Goal: Task Accomplishment & Management: Manage account settings

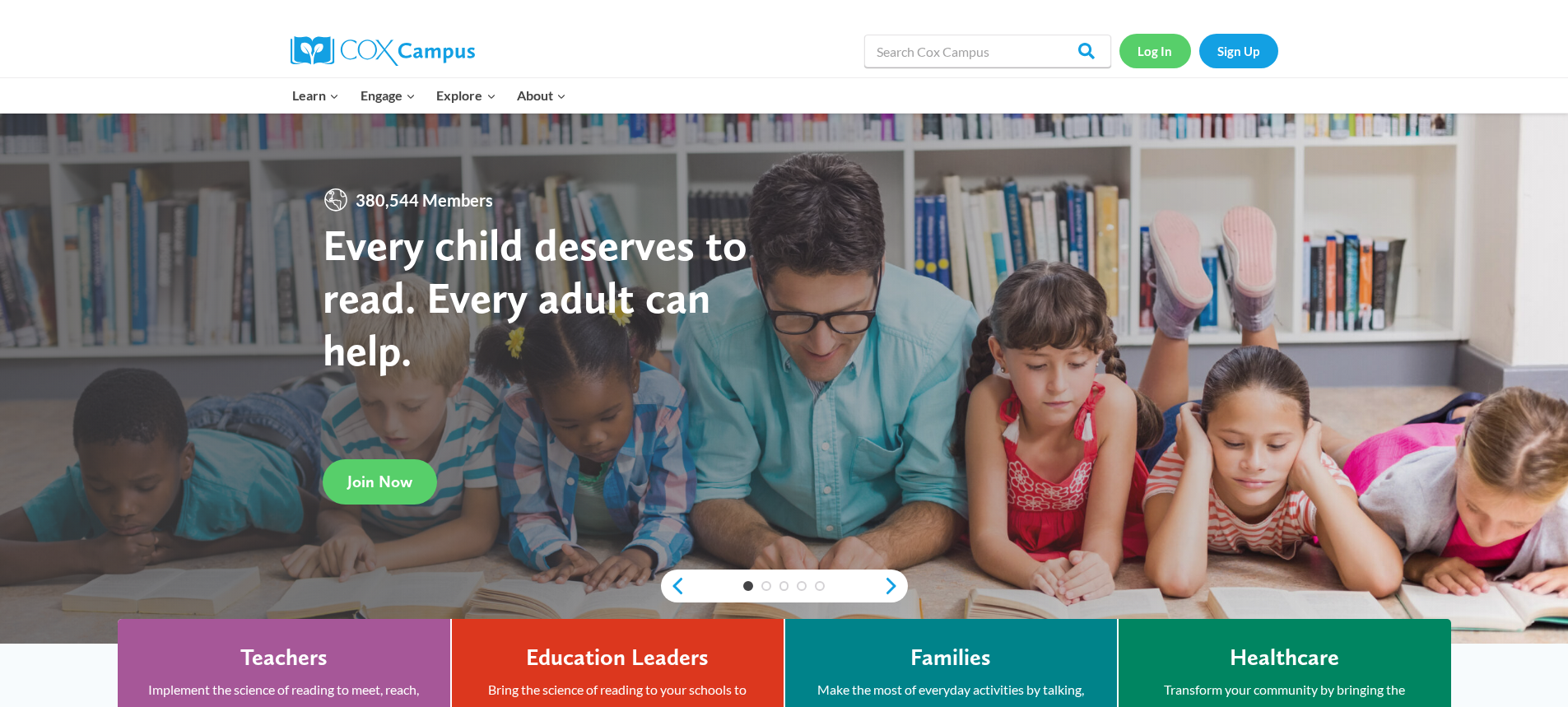
click at [1167, 60] on link "Log In" at bounding box center [1154, 50] width 72 height 34
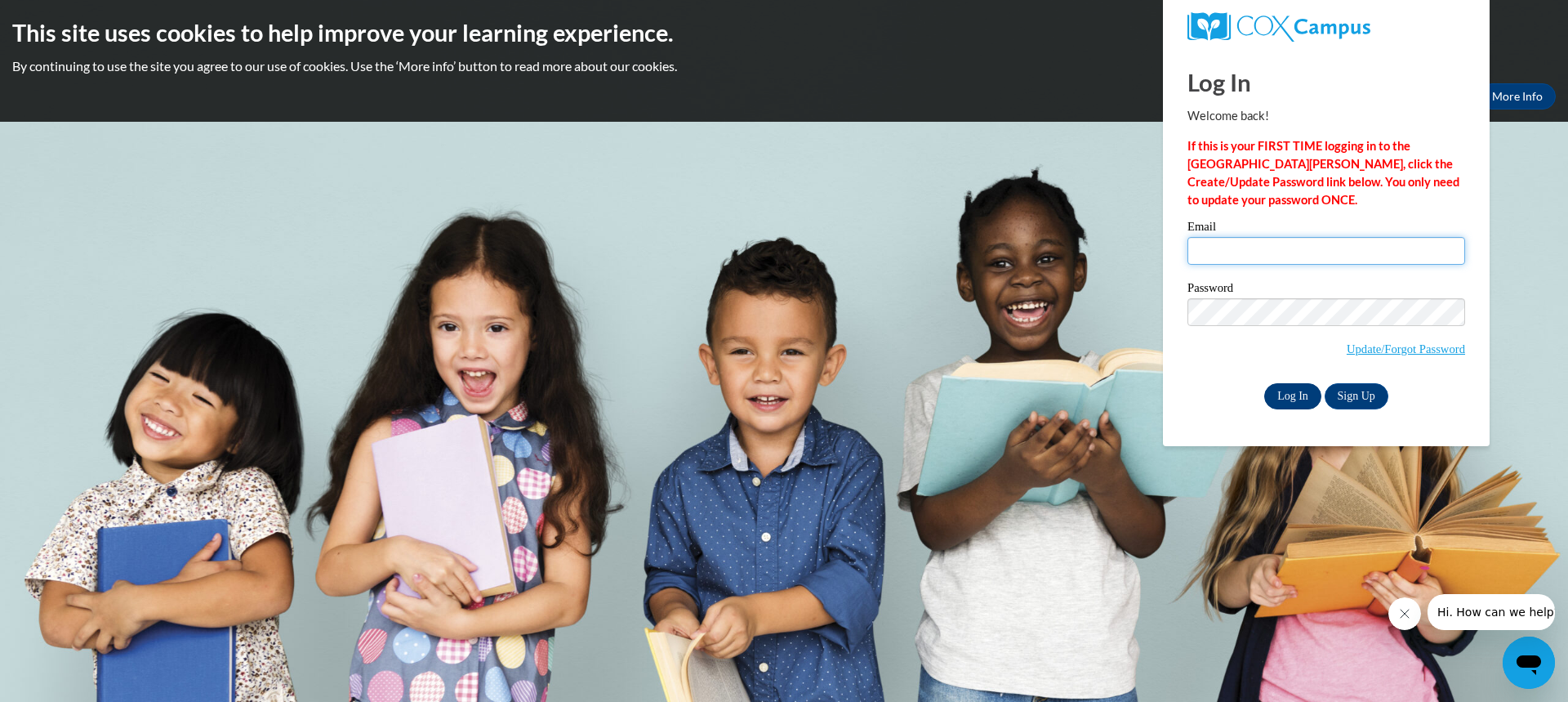
type input "kathryn.cochran@gocats.org"
click at [1292, 396] on input "Log In" at bounding box center [1292, 396] width 57 height 26
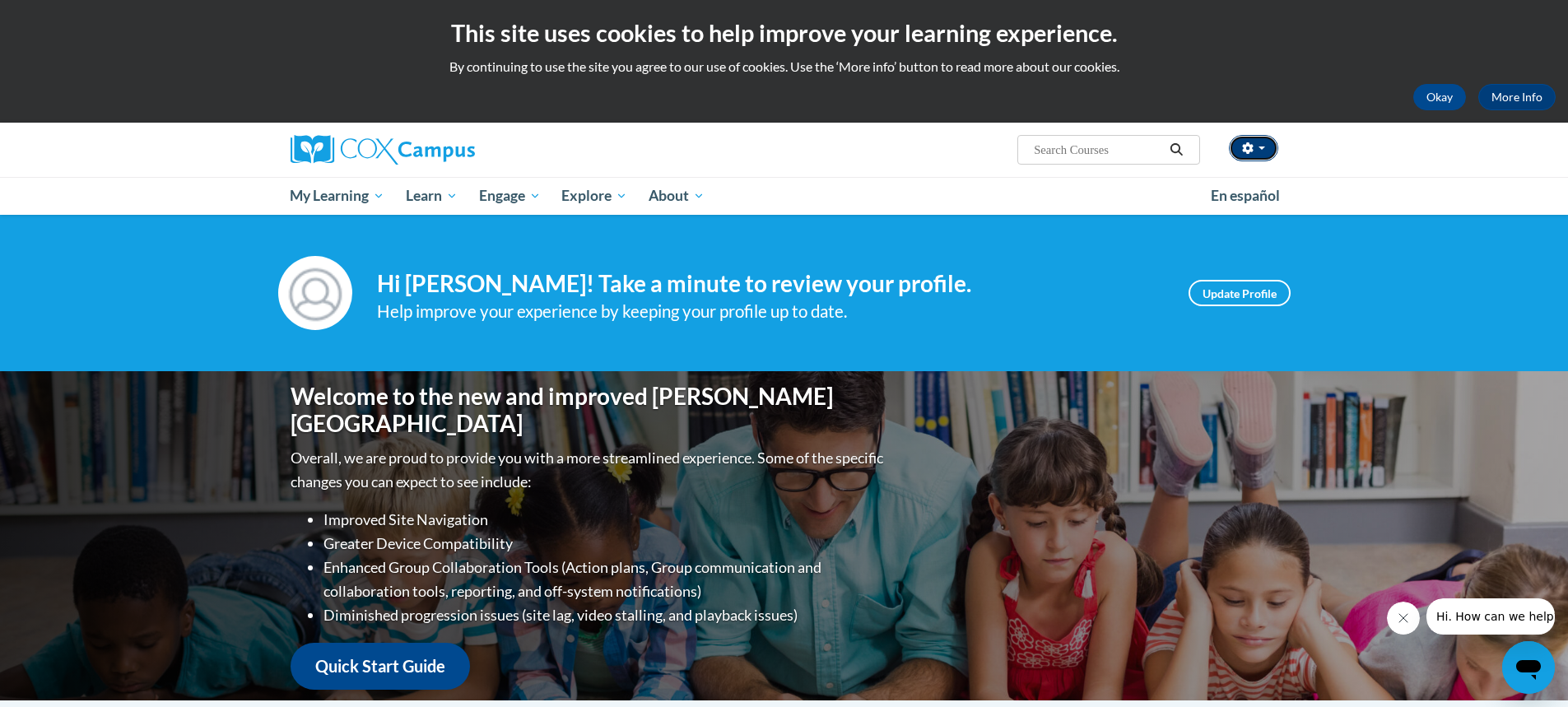
click at [1255, 148] on button "button" at bounding box center [1253, 148] width 49 height 26
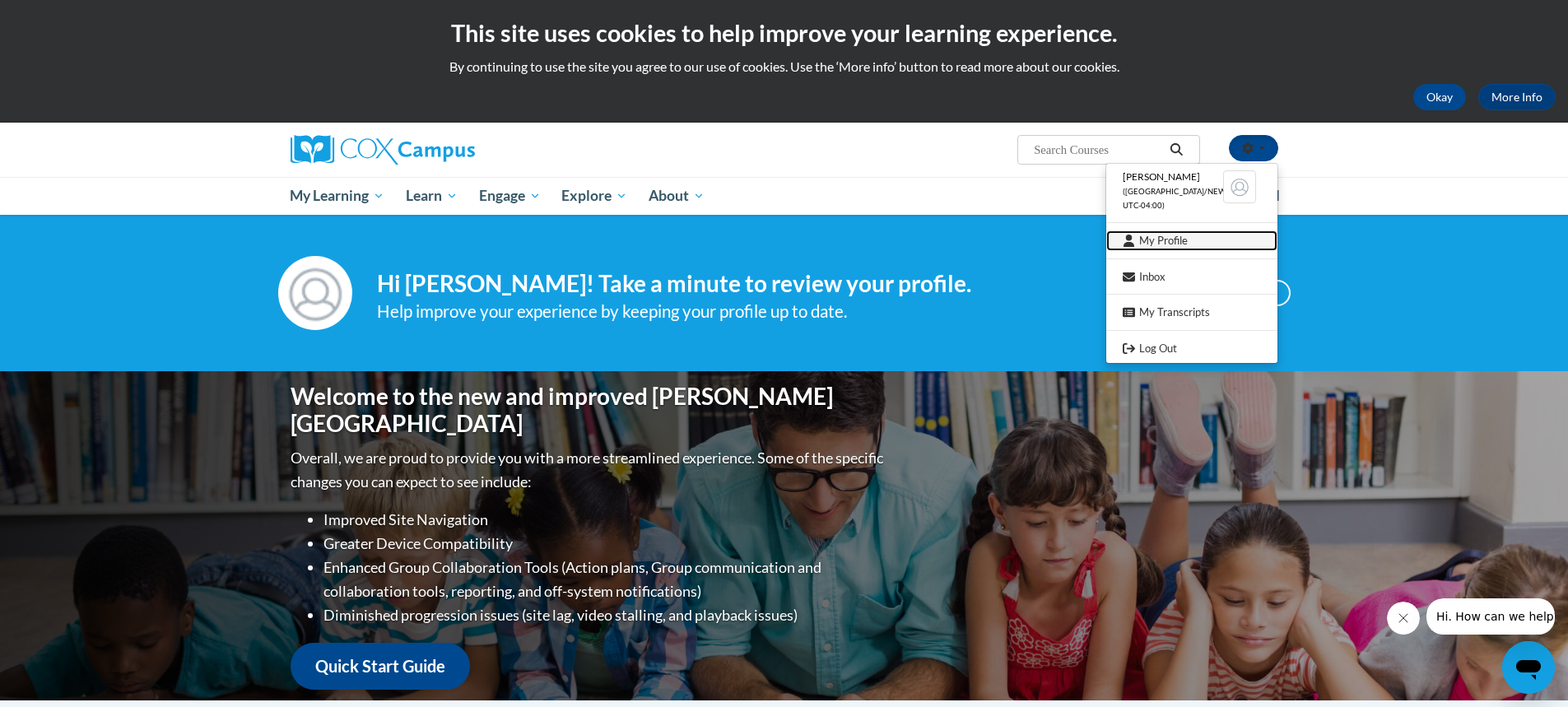
click at [1184, 238] on link "My Profile" at bounding box center [1192, 241] width 171 height 21
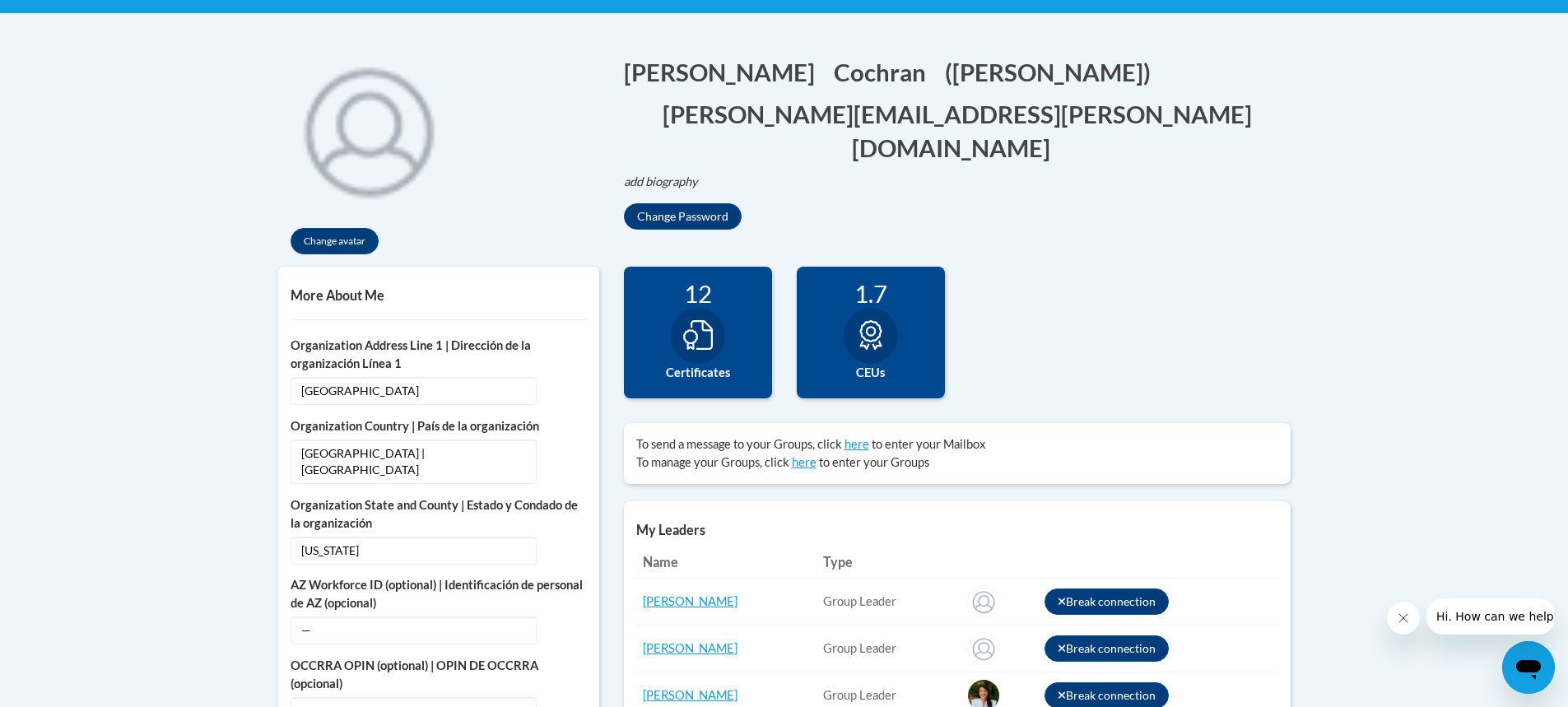
scroll to position [412, 0]
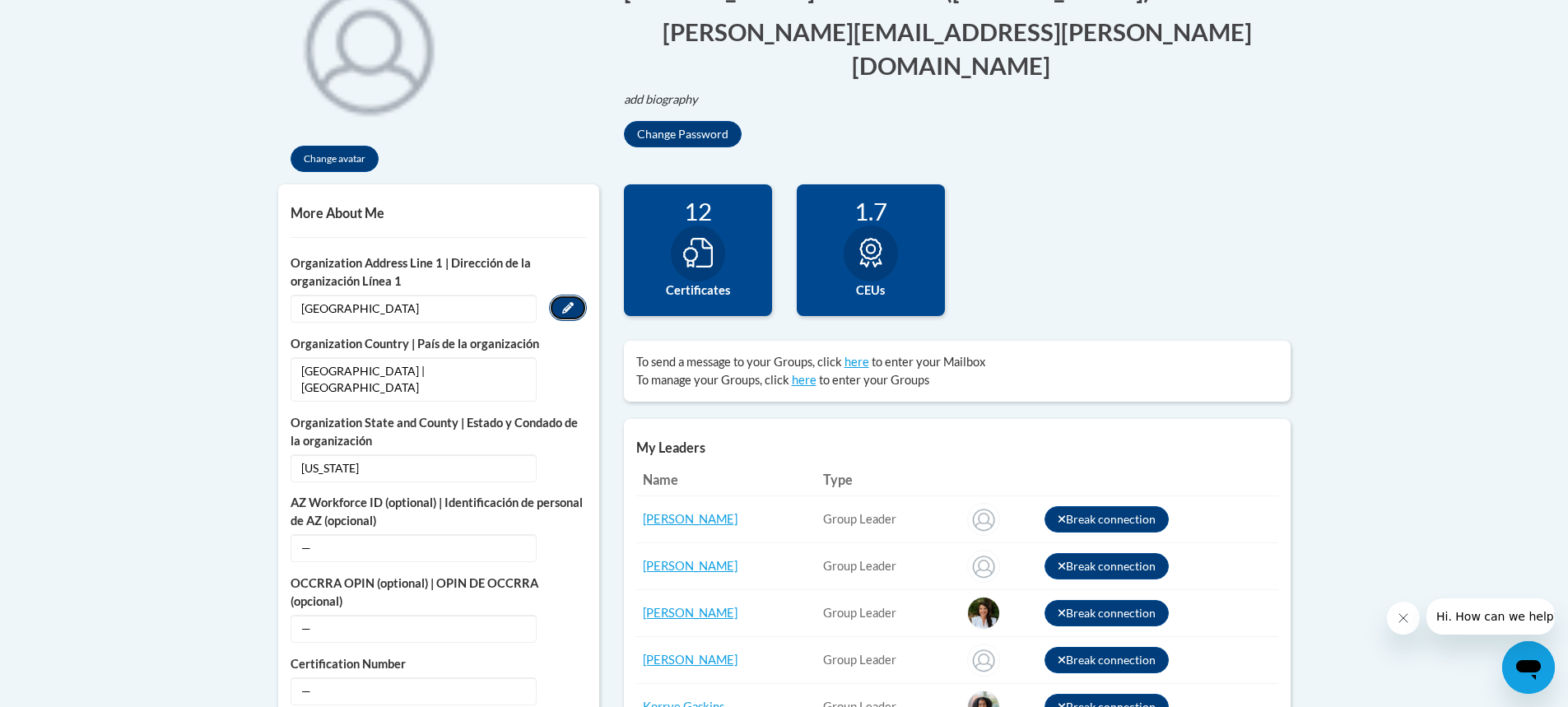
click at [563, 308] on icon "Custom profile fields" at bounding box center [567, 307] width 11 height 11
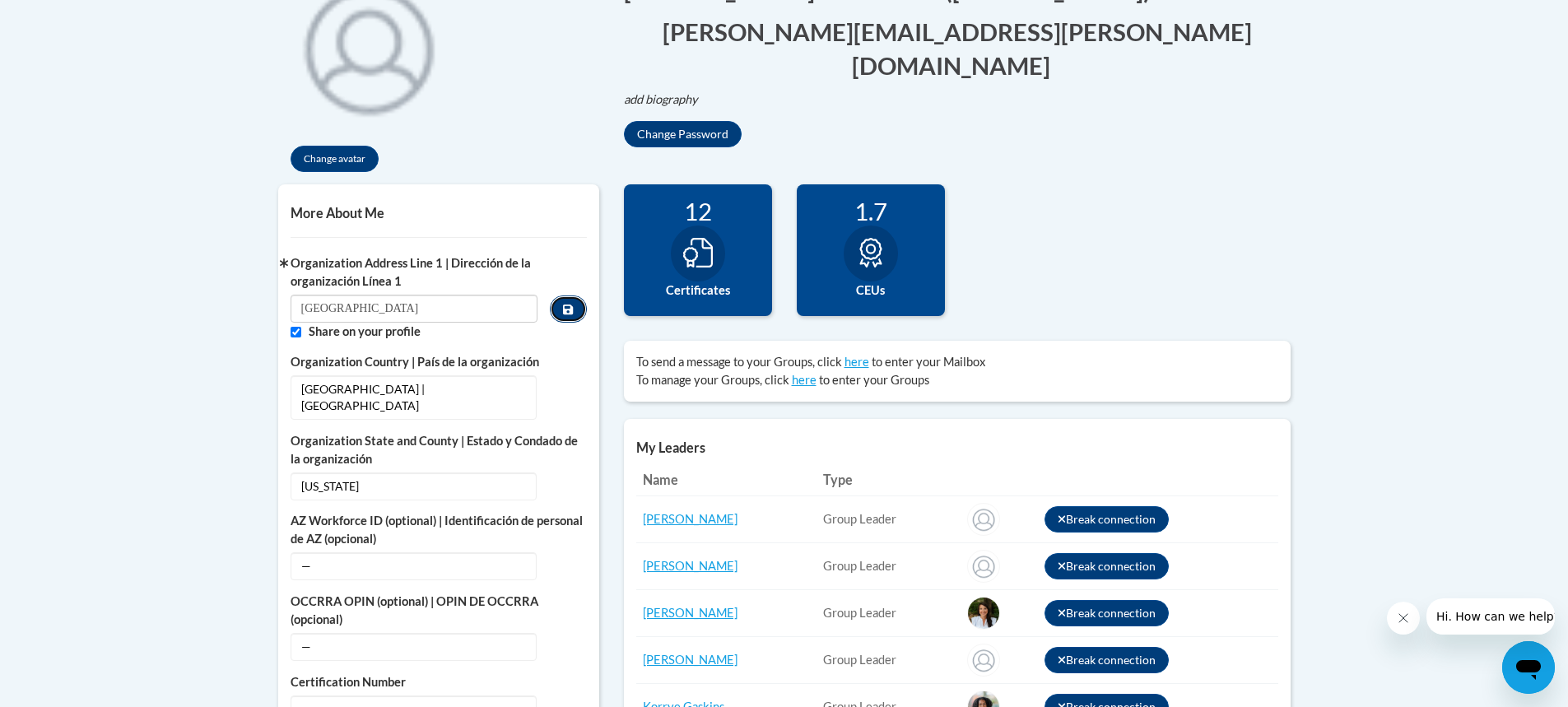
click at [563, 310] on icon "Custom profile fields" at bounding box center [567, 309] width 9 height 11
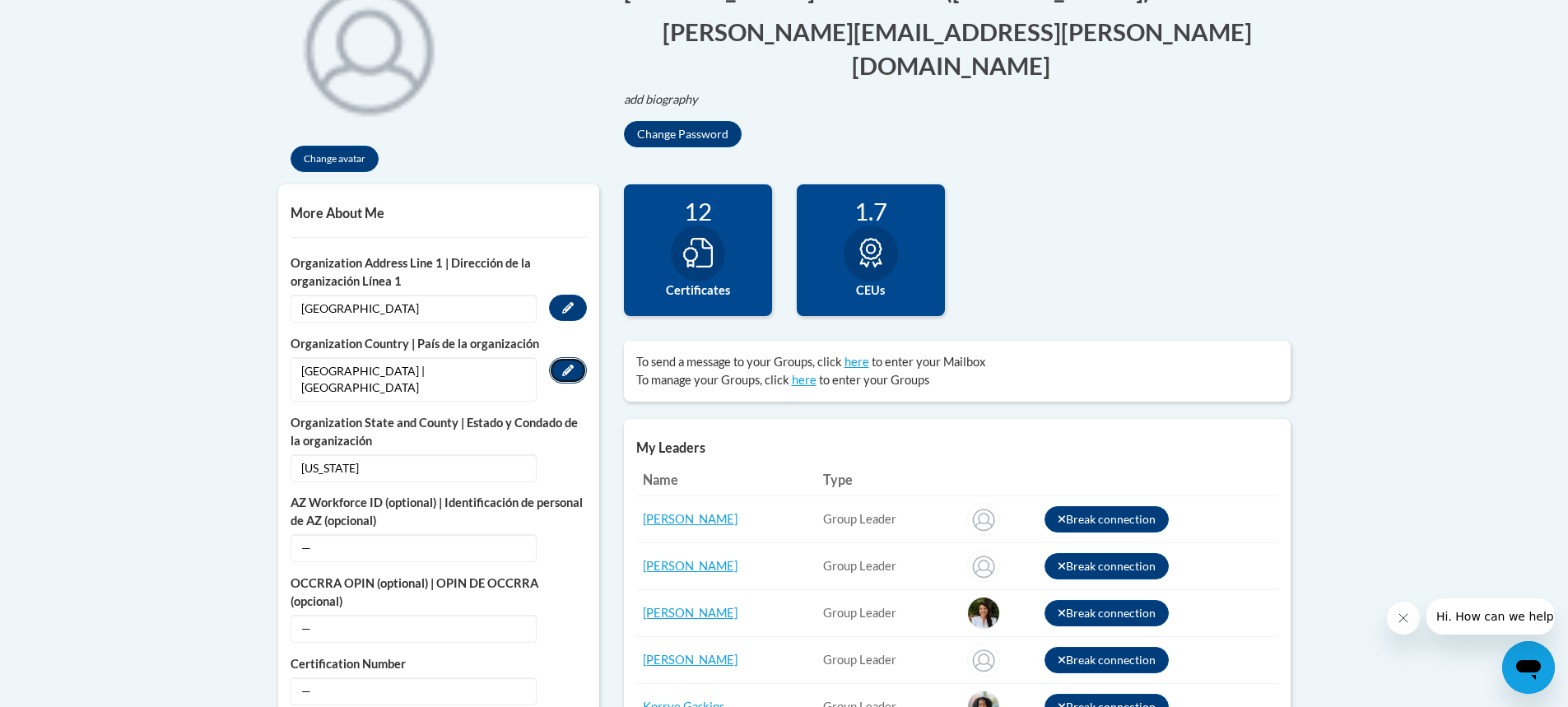
click at [570, 370] on icon "Custom profile fields" at bounding box center [567, 369] width 11 height 11
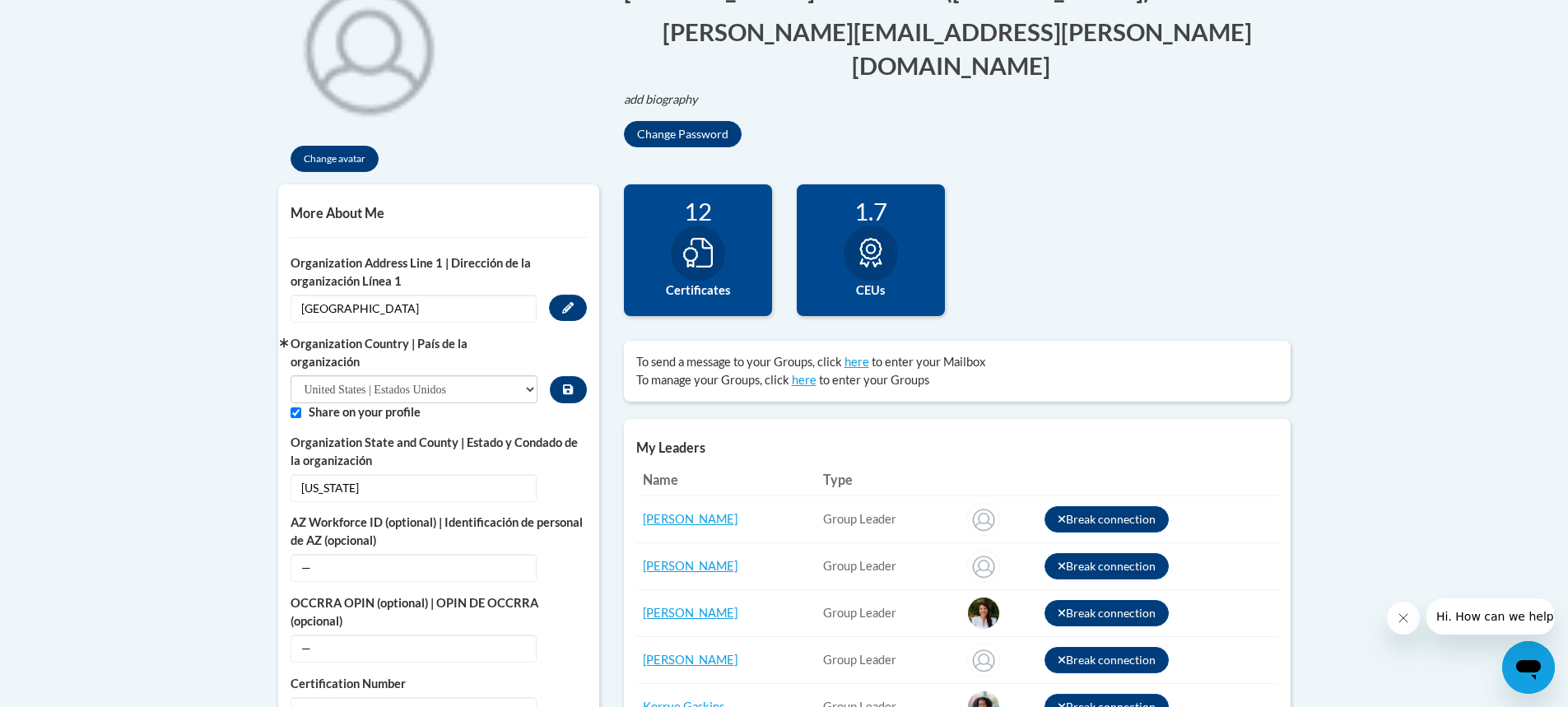
click at [570, 370] on div "Organization Country | País de la organización Please Select United States | Es…" at bounding box center [438, 369] width 296 height 68
click at [570, 382] on button "Custom profile fields" at bounding box center [568, 389] width 36 height 27
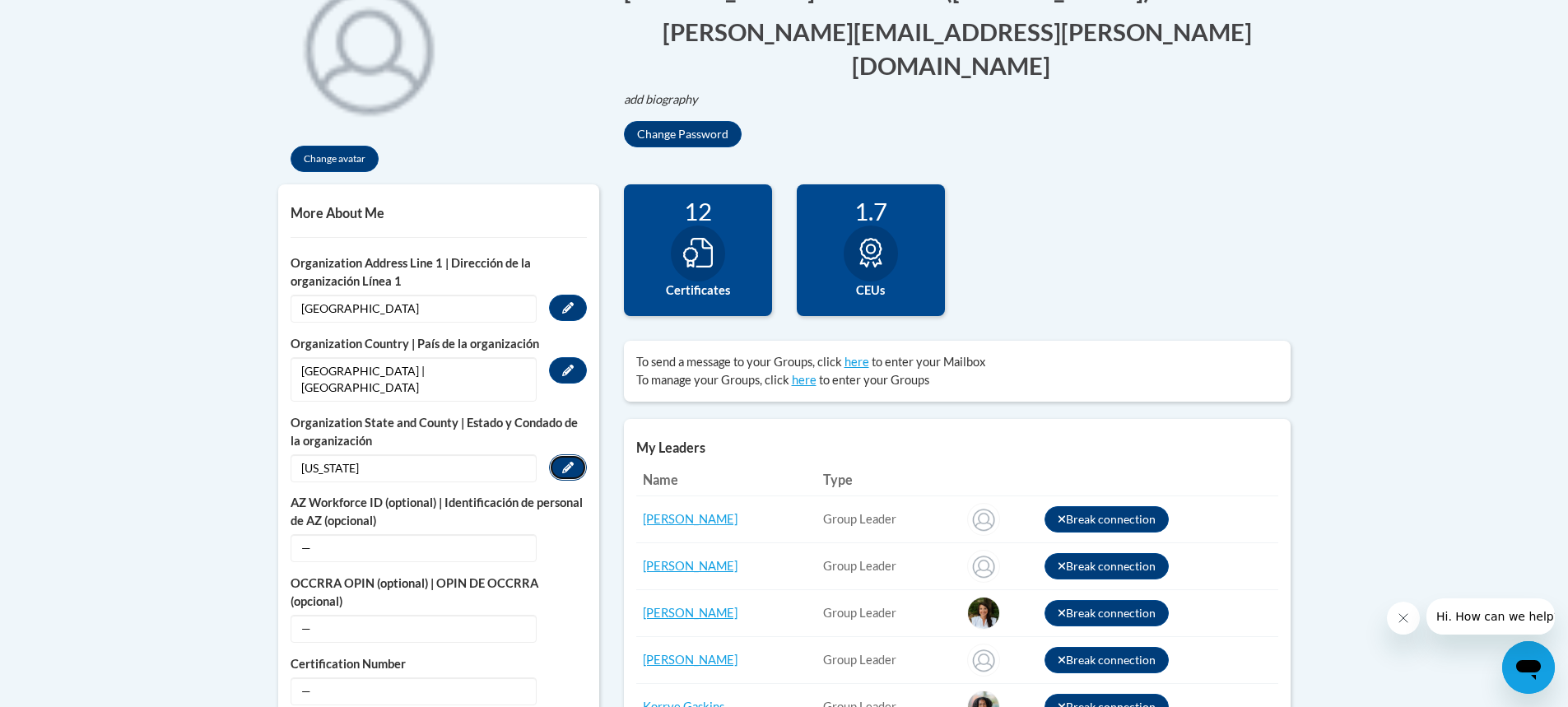
click at [575, 454] on button "Edit" at bounding box center [568, 467] width 38 height 26
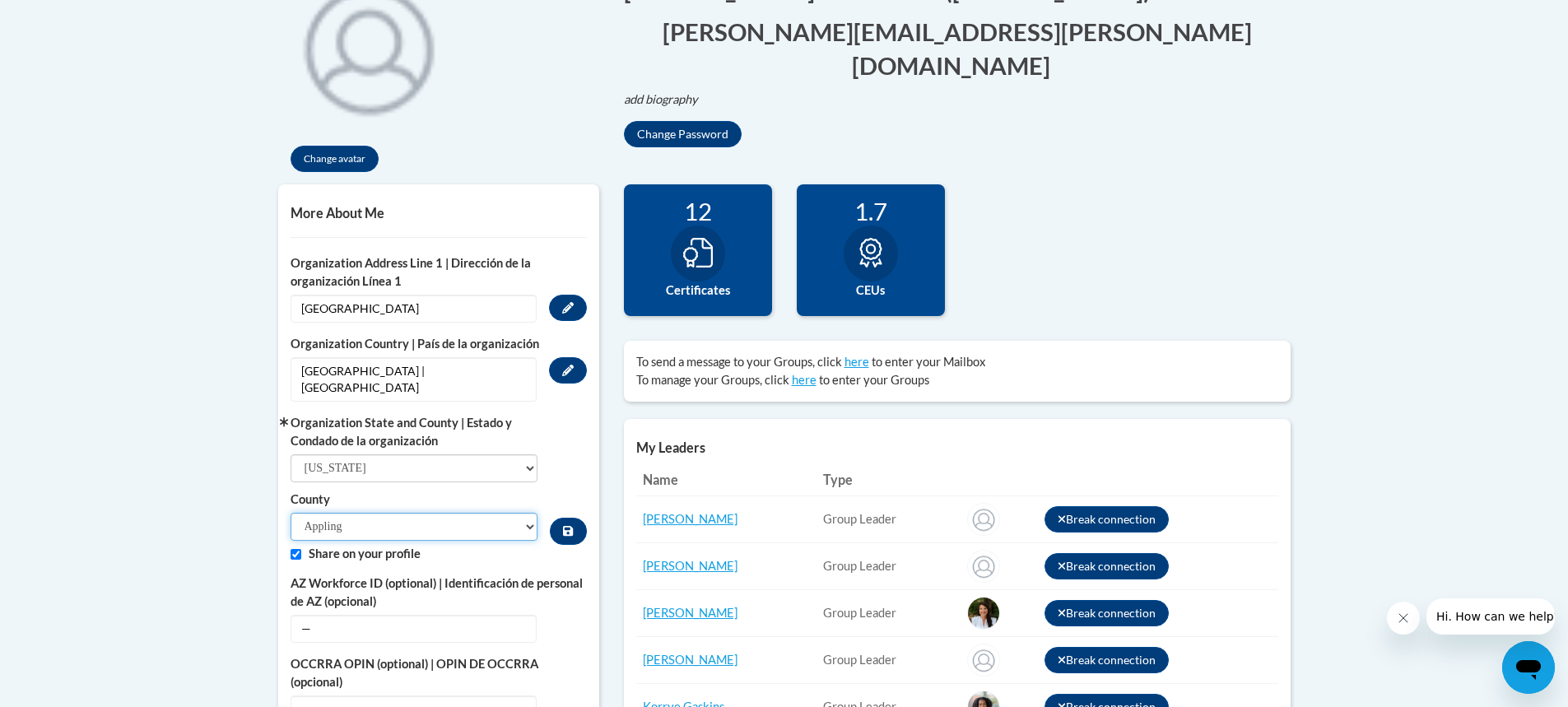
click at [485, 513] on select "Appling Atkinson Bacon Baker Baldwin Banks Barrow Bartow Ben Hill Berrien Bibb …" at bounding box center [414, 527] width 248 height 28
select select "Lowndes"
click at [290, 513] on select "Appling Atkinson Bacon Baker Baldwin Banks Barrow Bartow Ben Hill Berrien Bibb …" at bounding box center [414, 527] width 248 height 28
click at [562, 518] on button "Custom profile fields" at bounding box center [568, 531] width 36 height 27
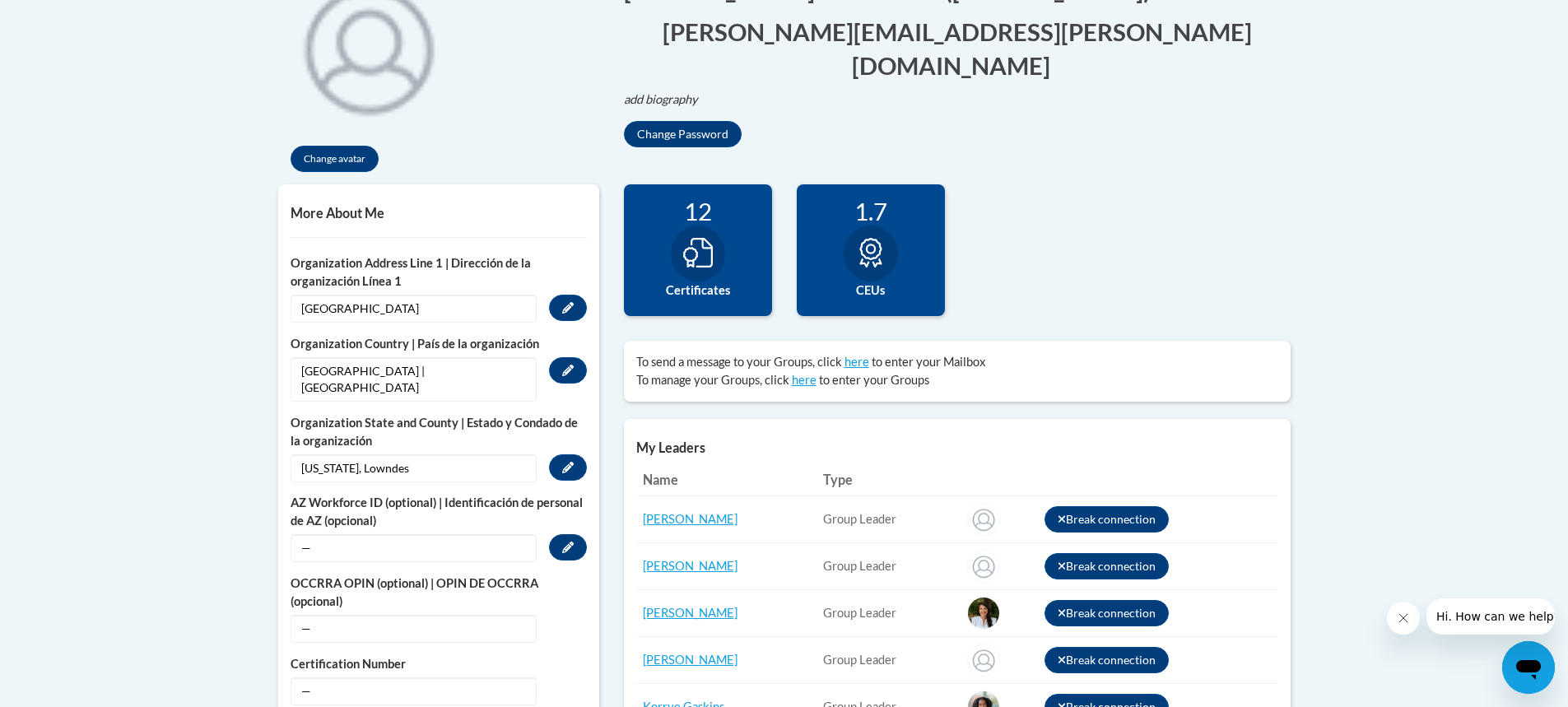
scroll to position [494, 0]
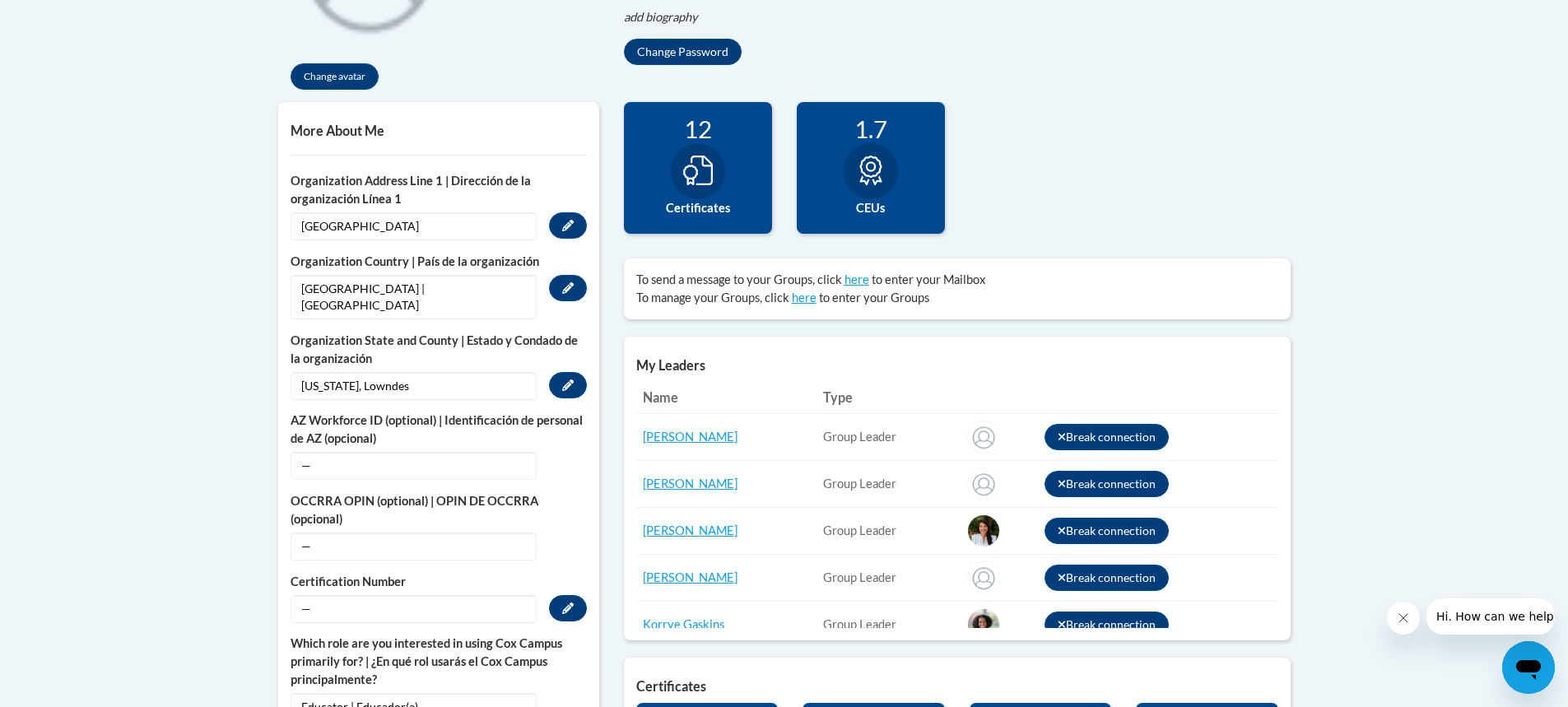
click at [458, 595] on span "—" at bounding box center [413, 609] width 246 height 28
click at [448, 595] on span "—" at bounding box center [413, 609] width 246 height 28
click at [452, 597] on span "—" at bounding box center [413, 609] width 246 height 28
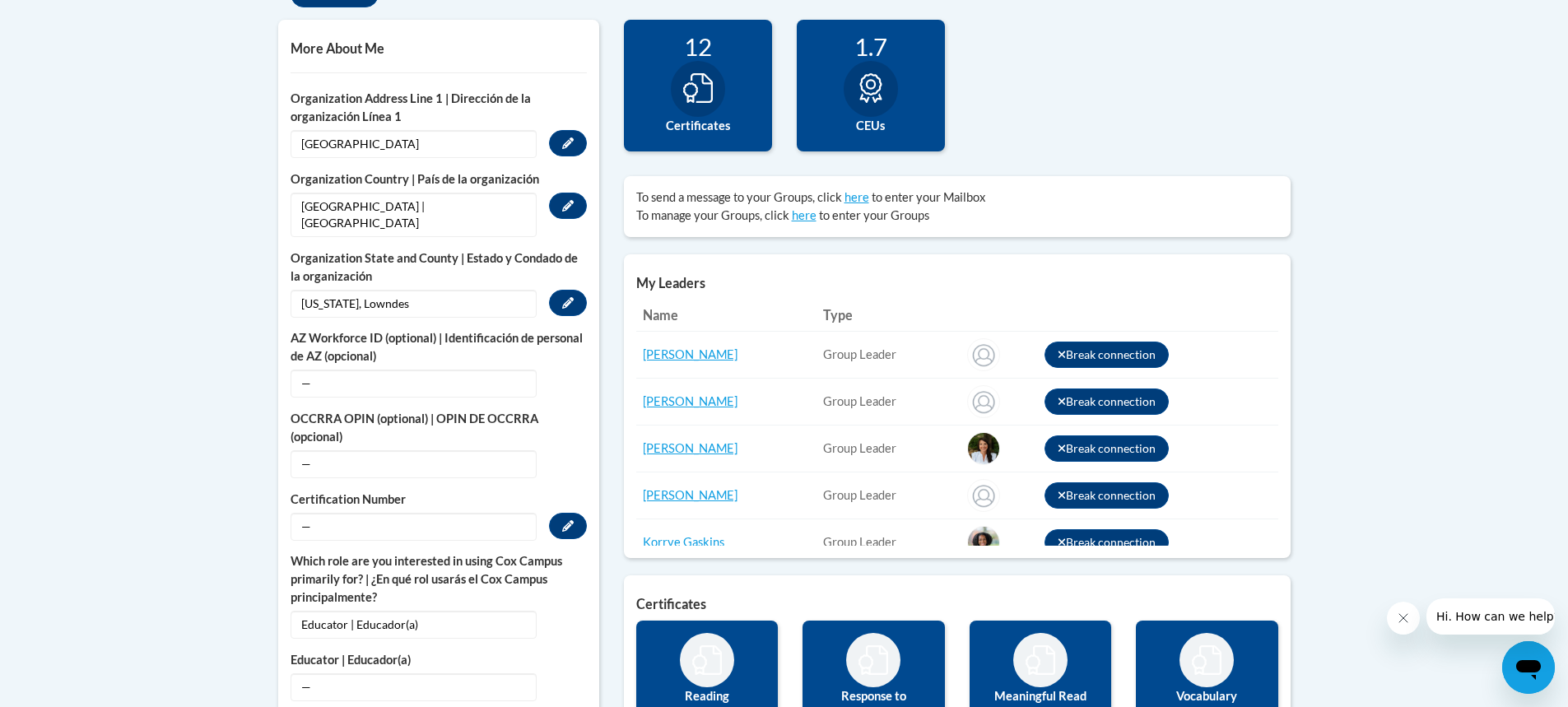
scroll to position [658, 0]
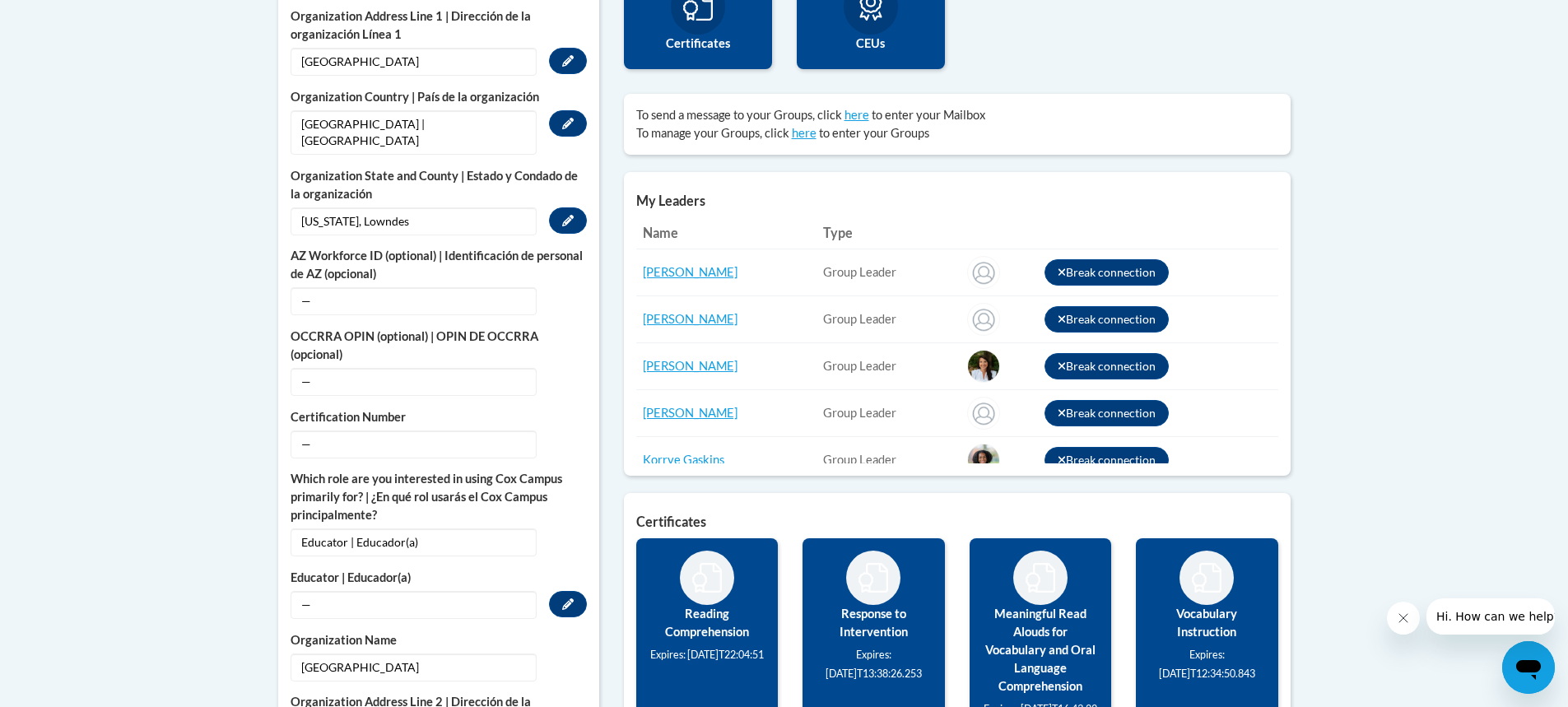
click at [457, 590] on span "—" at bounding box center [413, 604] width 246 height 28
click at [579, 591] on button "Edit" at bounding box center [568, 603] width 38 height 26
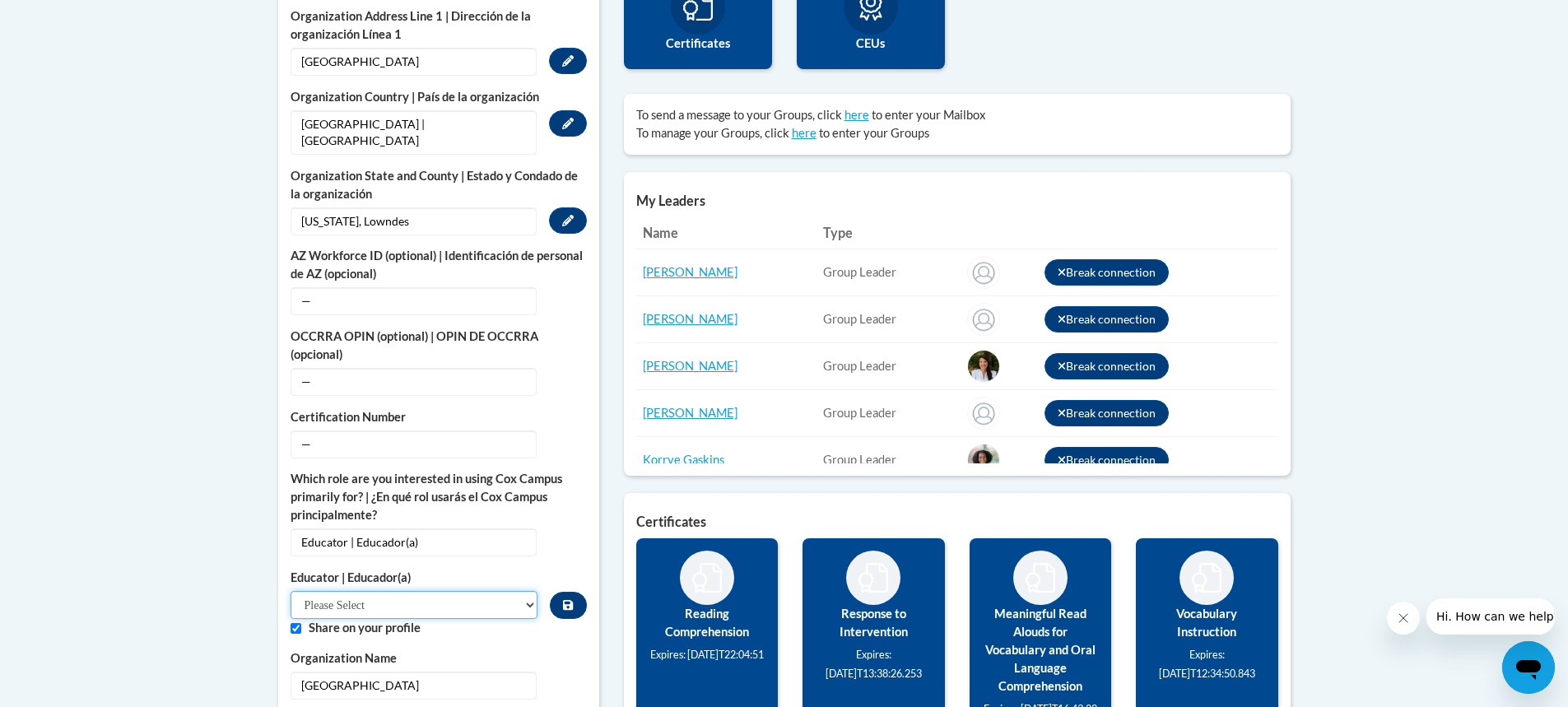
click at [400, 590] on select "Please Select Early Learning/Daycare Teacher/Family Home Care Provider | Maestr…" at bounding box center [414, 604] width 248 height 28
select select "8e40623d-54d0-45cd-9f92-5df65cd3f8cf"
click at [290, 590] on select "Please Select Early Learning/Daycare Teacher/Family Home Care Provider | Maestr…" at bounding box center [414, 604] width 248 height 28
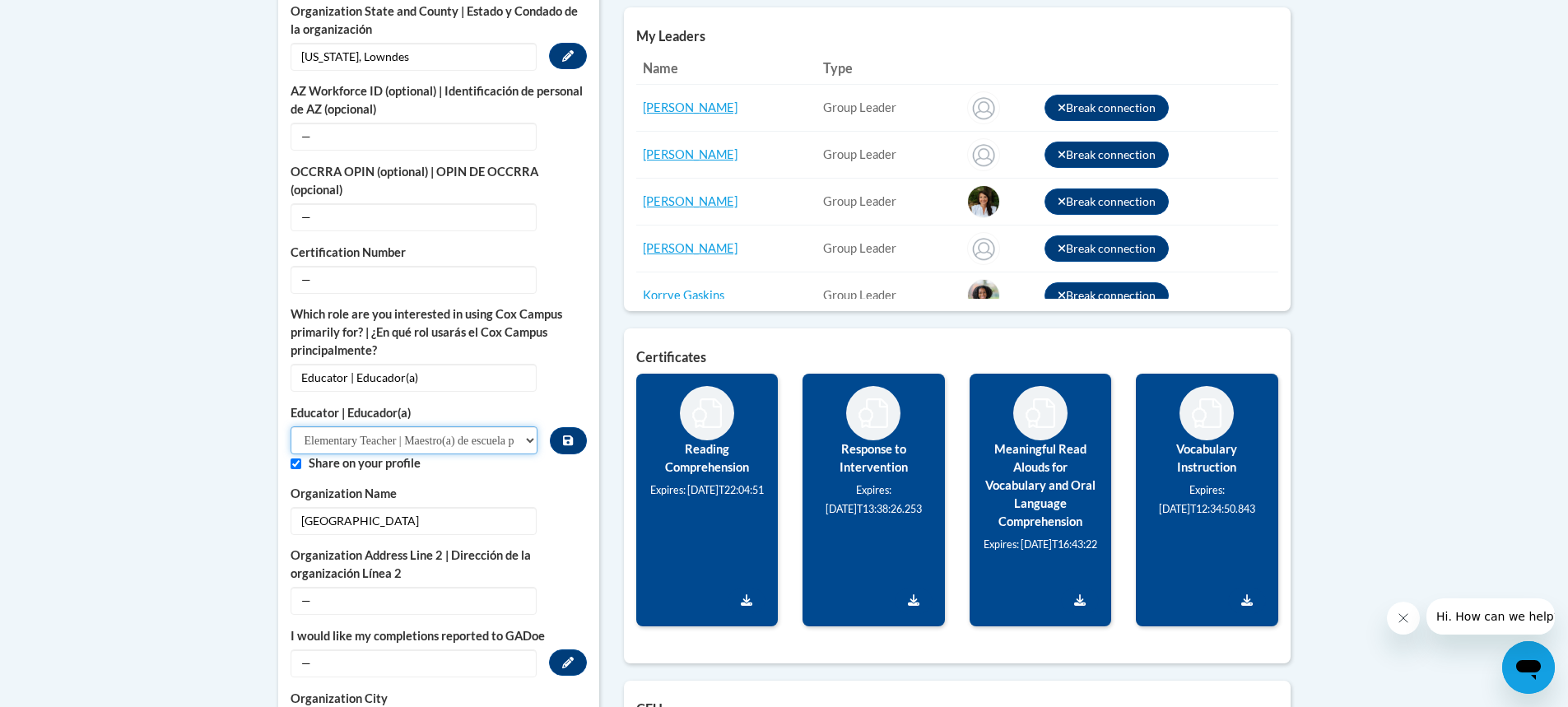
scroll to position [905, 0]
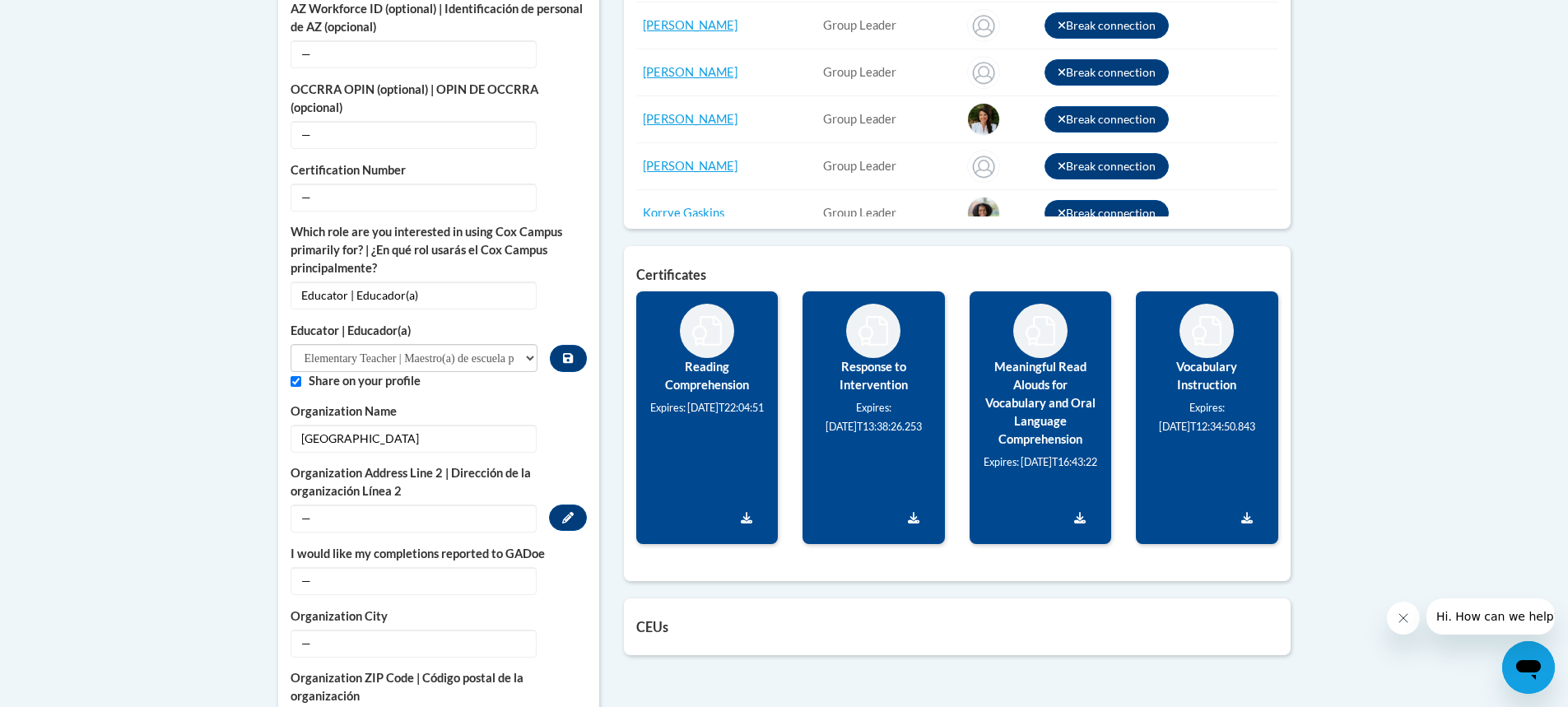
click at [452, 504] on span "—" at bounding box center [413, 518] width 246 height 28
click at [568, 352] on icon "Custom profile fields" at bounding box center [567, 357] width 9 height 11
click at [435, 565] on span "—" at bounding box center [413, 579] width 246 height 28
click at [571, 572] on icon "Custom profile fields" at bounding box center [567, 578] width 11 height 11
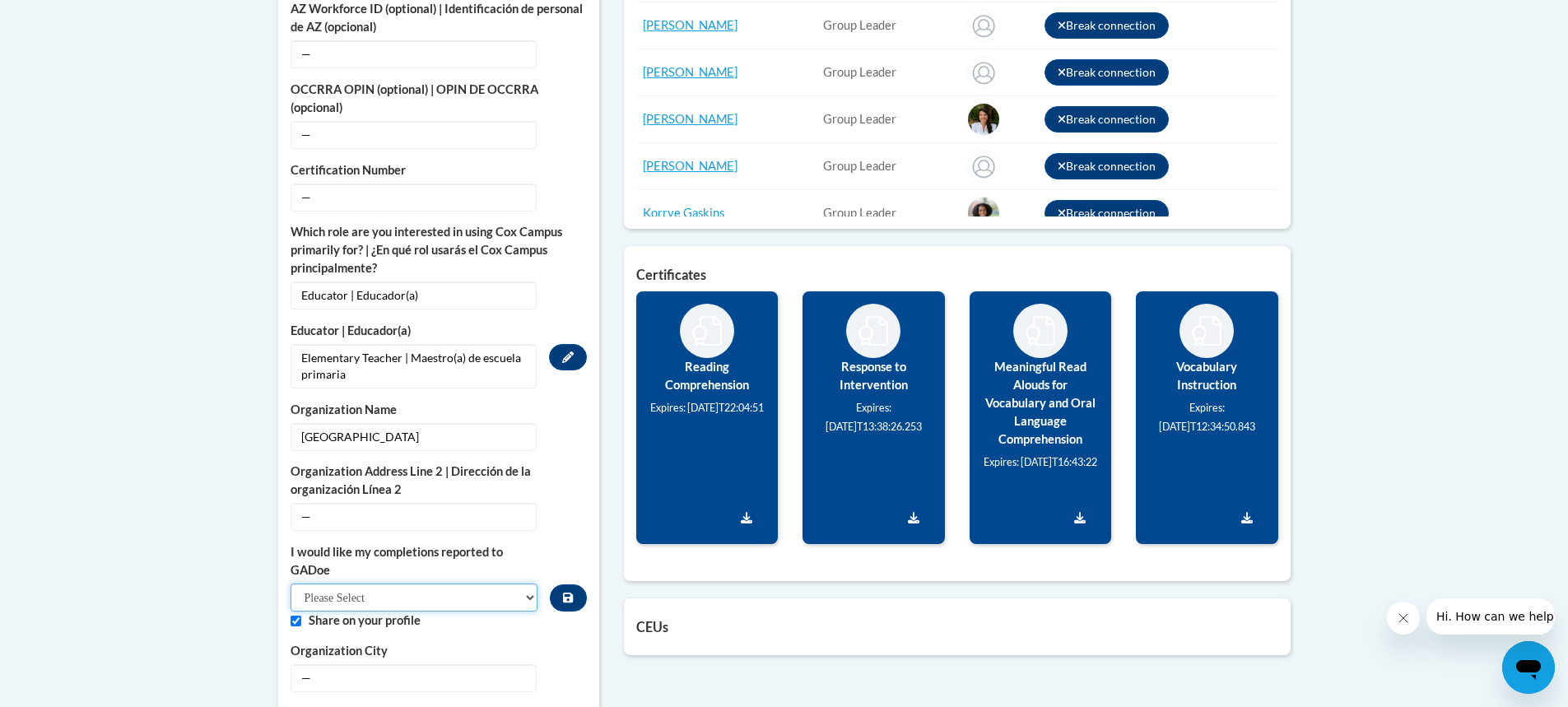
click at [533, 584] on select "Please Select Yes No" at bounding box center [414, 597] width 248 height 28
select select "603ba6f8-c7dd-435b-84cd-d4c8cfb77024"
click at [290, 584] on select "Please Select Yes No" at bounding box center [414, 597] width 248 height 28
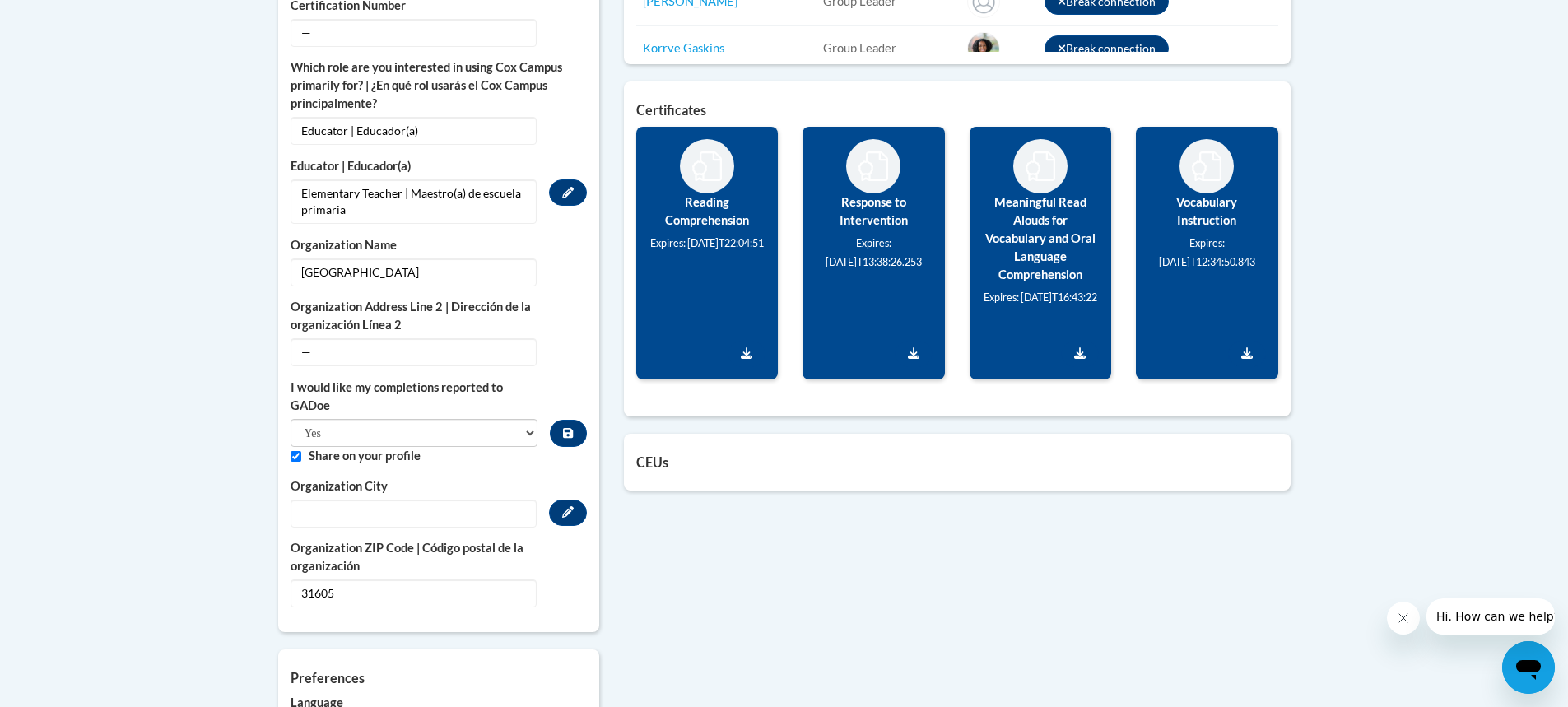
click at [443, 500] on span "—" at bounding box center [413, 514] width 246 height 28
click at [579, 500] on button "Edit" at bounding box center [568, 513] width 38 height 26
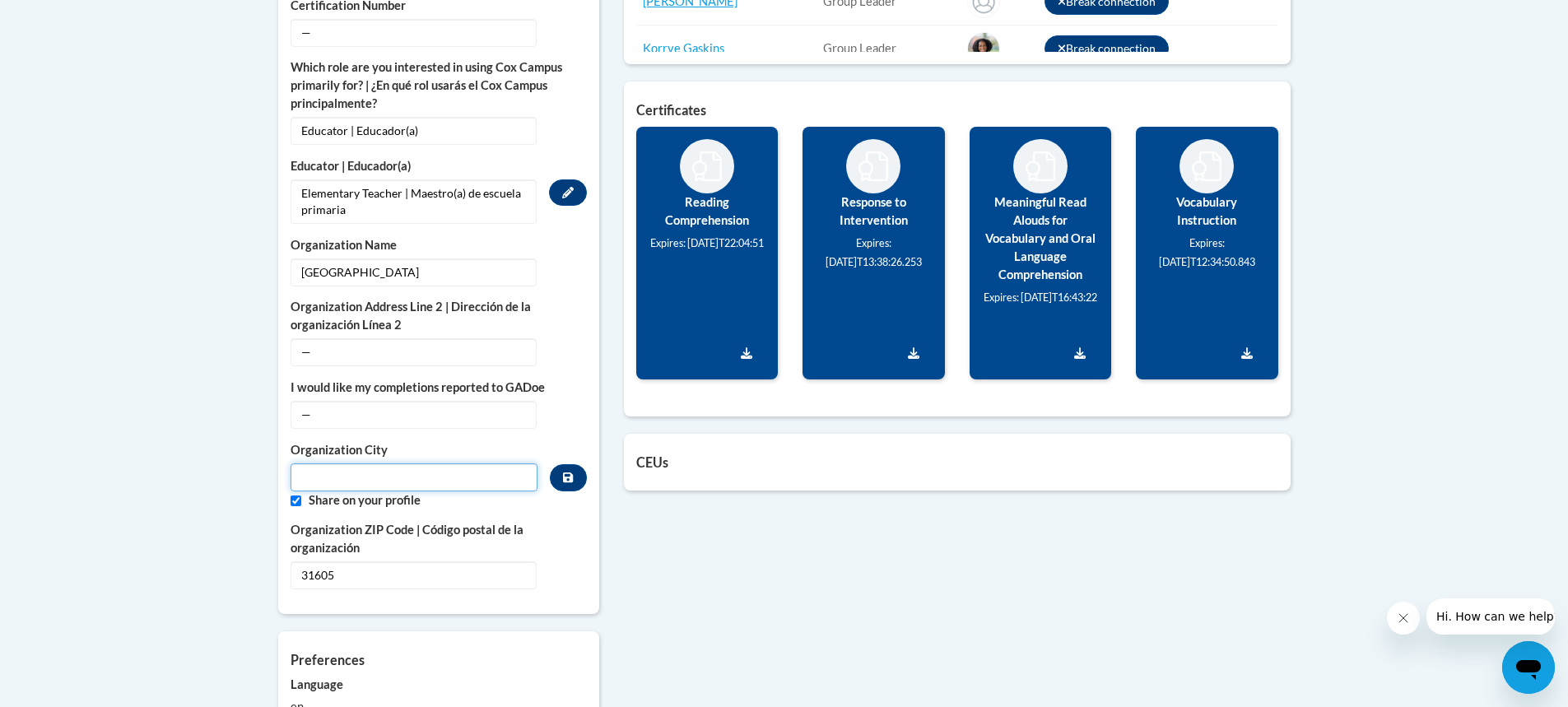
click at [331, 470] on input "Metadata input" at bounding box center [414, 477] width 248 height 28
type input "Valdosta"
click at [569, 471] on icon "Custom profile fields" at bounding box center [567, 477] width 9 height 11
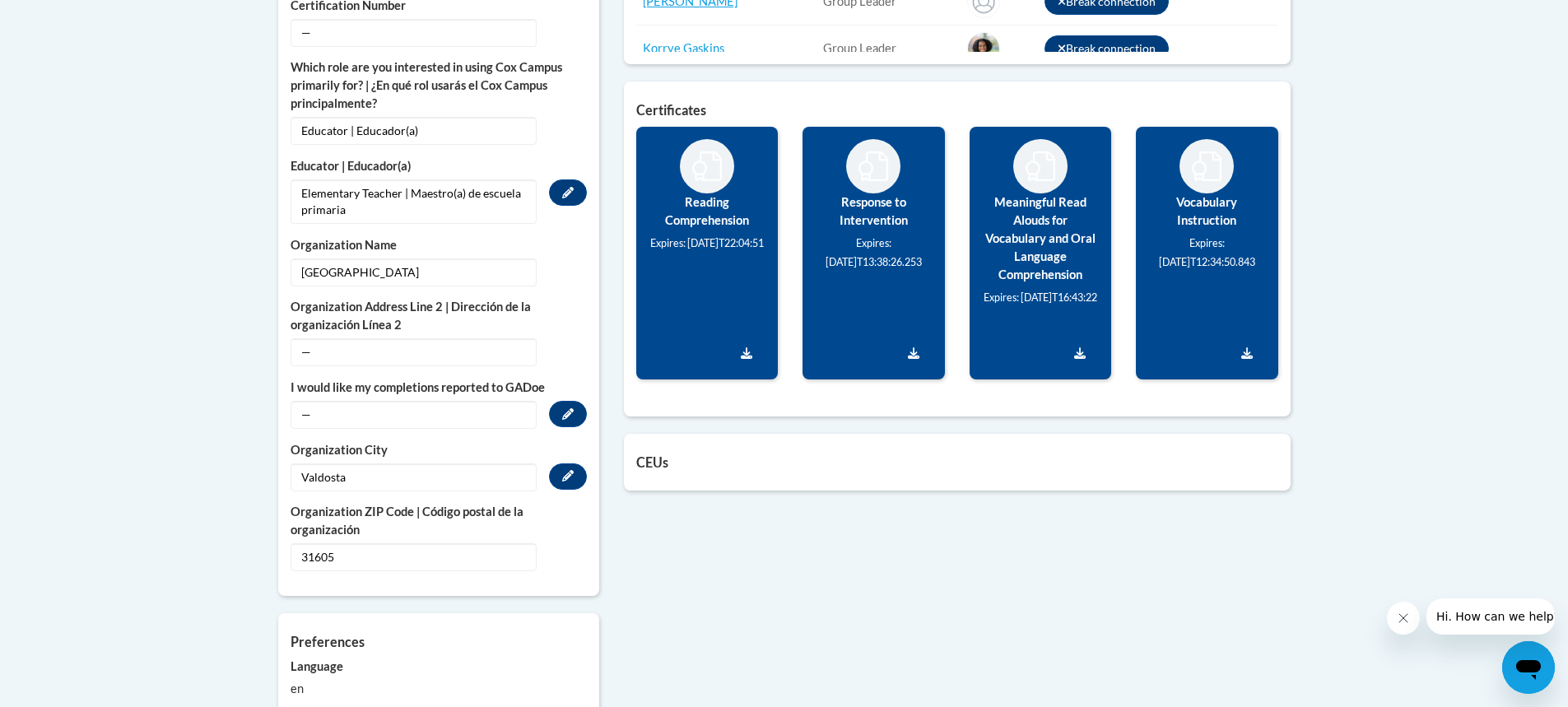
click at [515, 401] on span "—" at bounding box center [413, 414] width 246 height 28
click at [564, 408] on icon "Custom profile fields" at bounding box center [567, 413] width 11 height 11
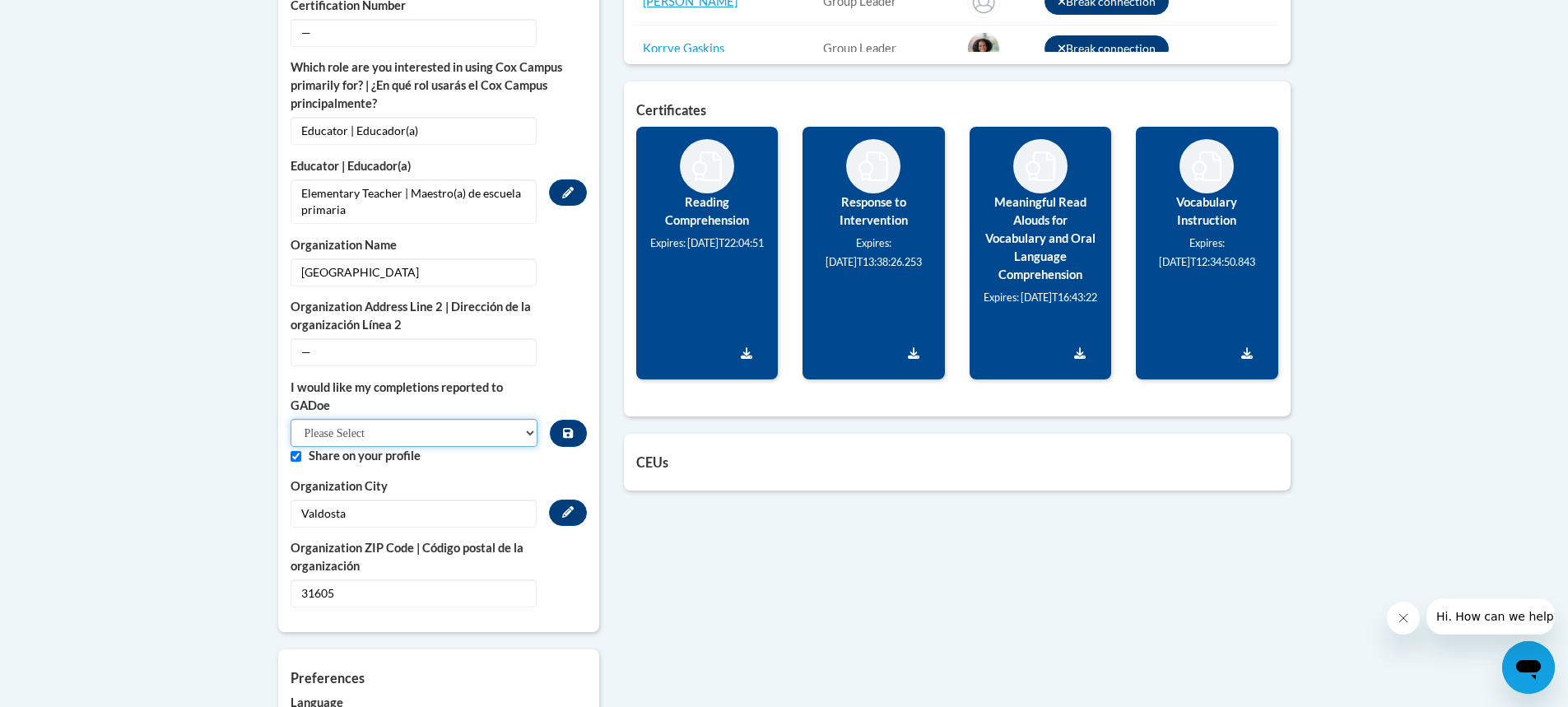
click at [433, 419] on select "Please Select Yes No" at bounding box center [414, 432] width 248 height 28
select select "603ba6f8-c7dd-435b-84cd-d4c8cfb77024"
click at [290, 419] on select "Please Select Yes No" at bounding box center [414, 432] width 248 height 28
click at [571, 428] on icon "Custom profile fields" at bounding box center [567, 432] width 9 height 9
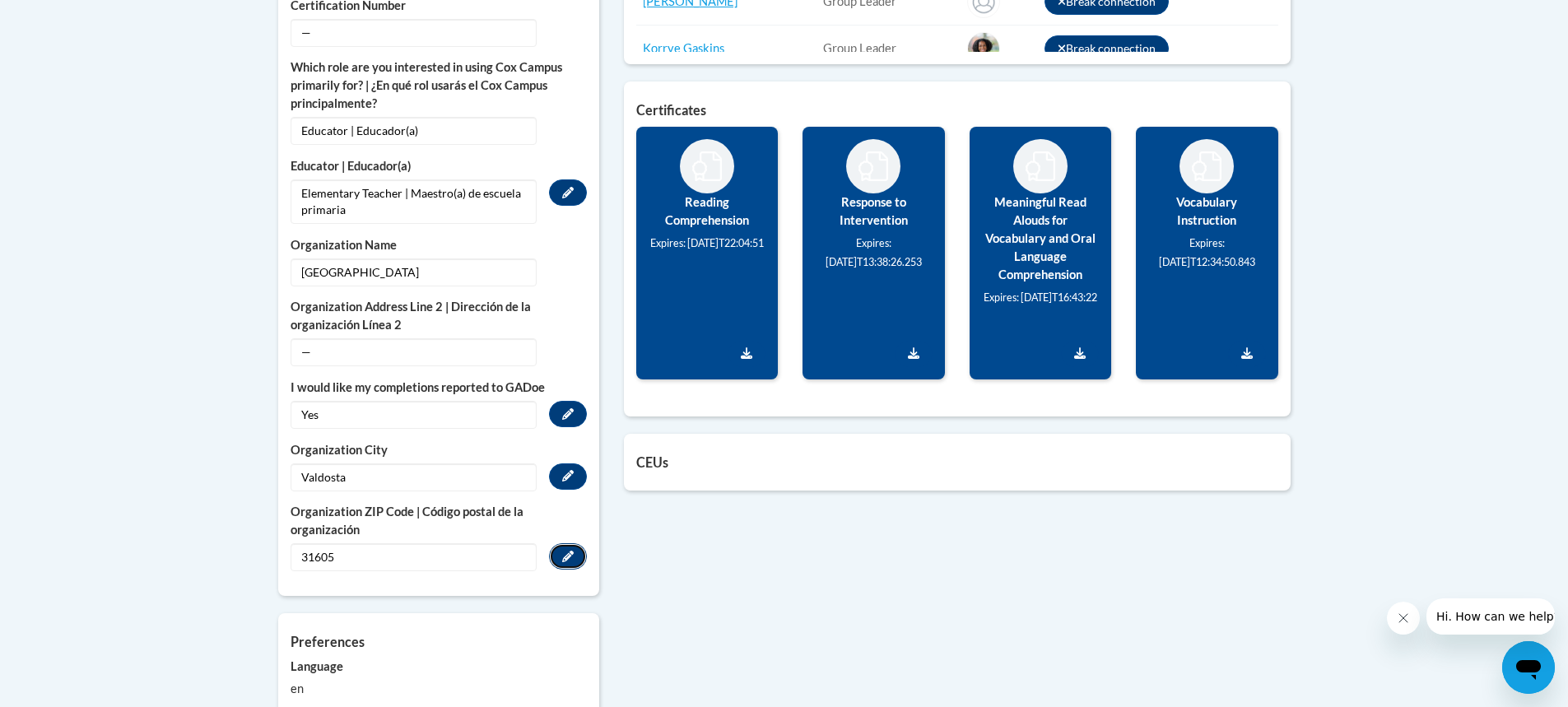
click at [573, 543] on button "Edit" at bounding box center [568, 556] width 38 height 26
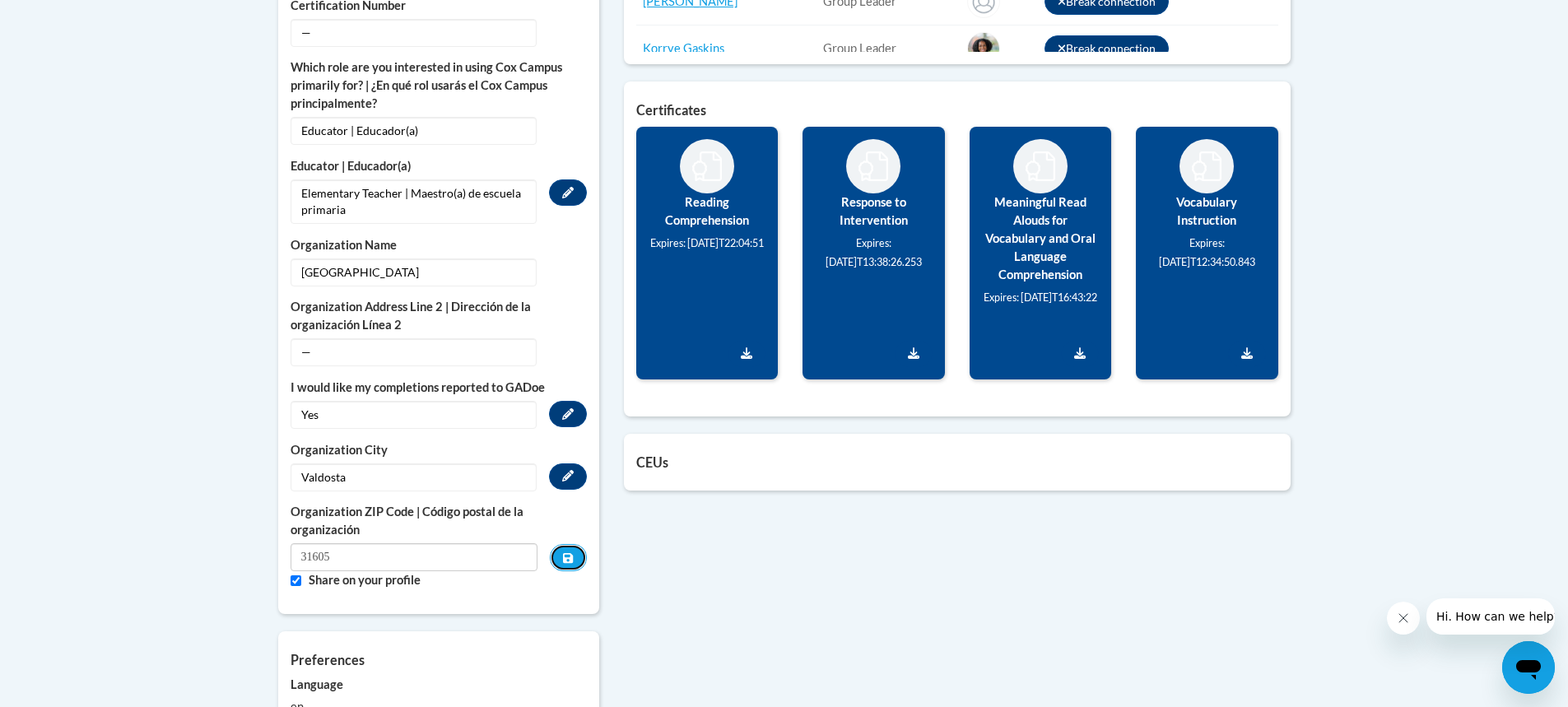
click at [573, 544] on button "Custom profile fields" at bounding box center [568, 557] width 36 height 27
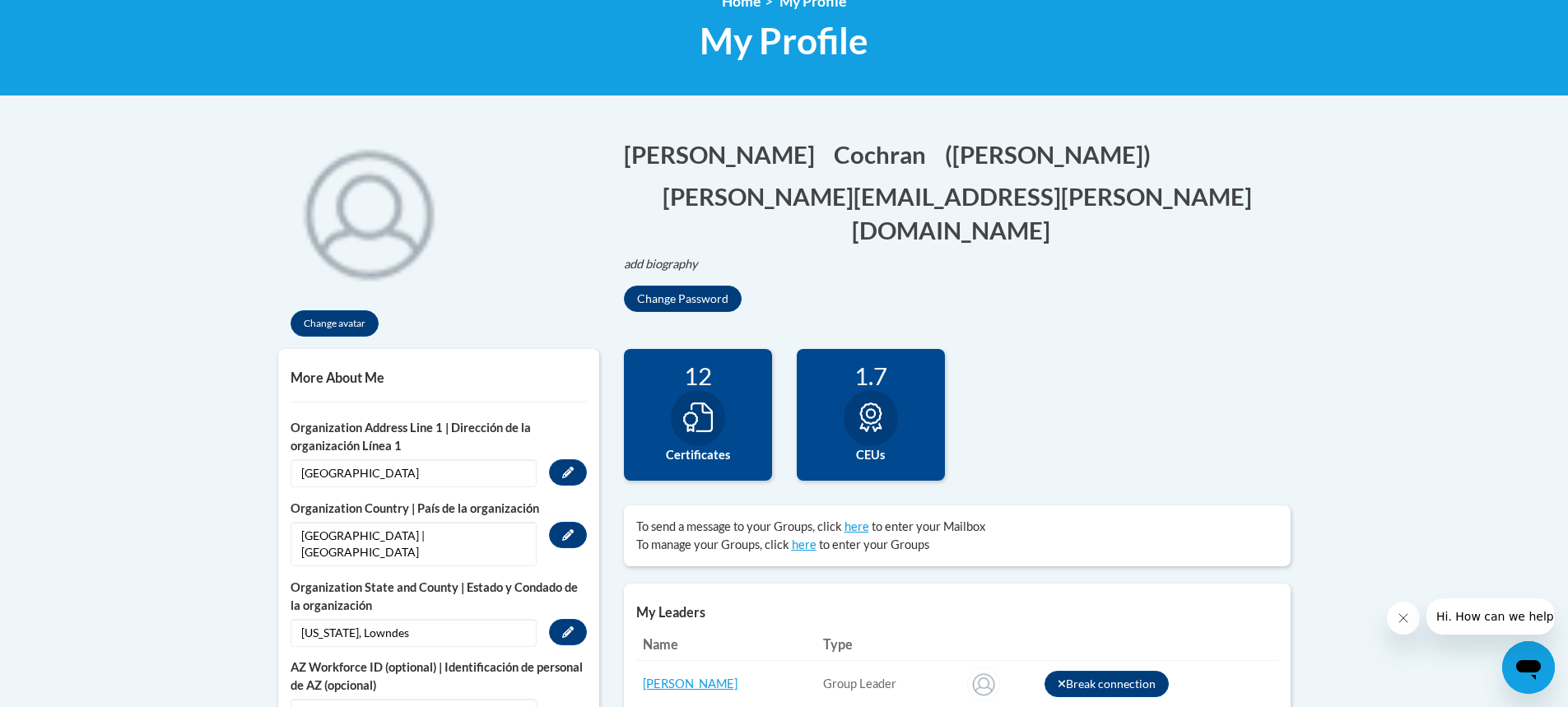
scroll to position [576, 0]
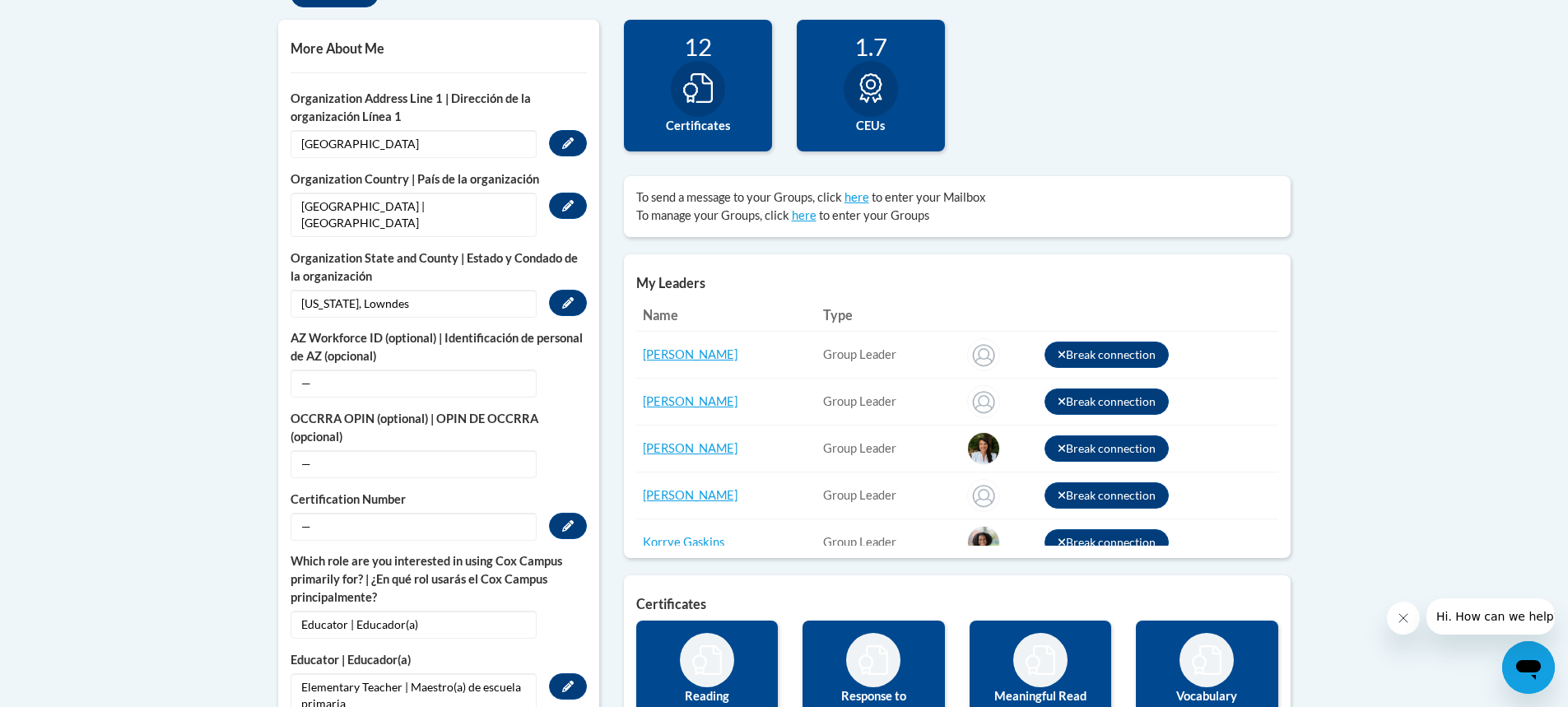
click at [394, 513] on span "—" at bounding box center [413, 527] width 246 height 28
click at [302, 513] on span "—" at bounding box center [413, 527] width 246 height 28
click at [300, 513] on span "—" at bounding box center [413, 527] width 246 height 28
click at [319, 513] on span "—" at bounding box center [413, 527] width 246 height 28
click at [570, 518] on button "Edit" at bounding box center [568, 526] width 38 height 26
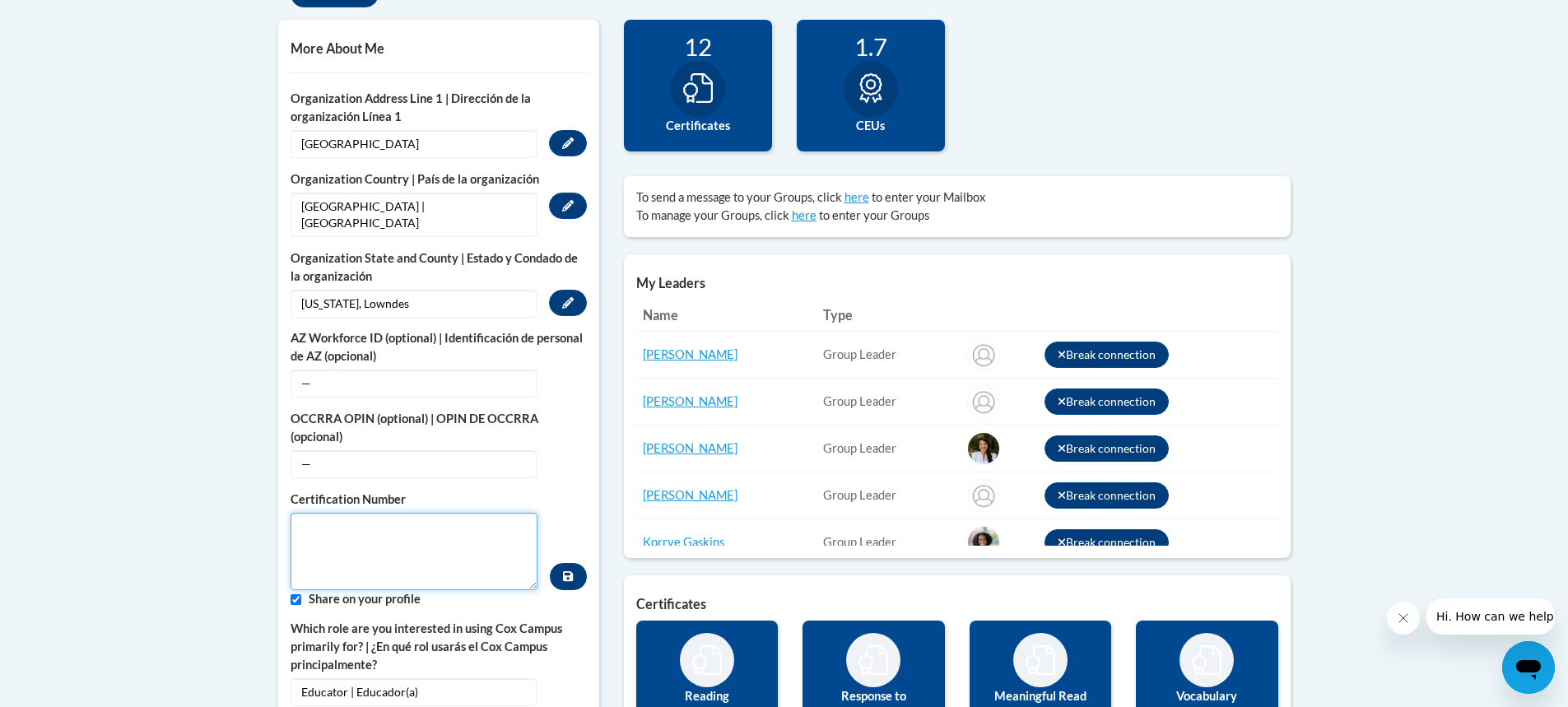
click at [454, 513] on textarea "Custom profile fields" at bounding box center [414, 552] width 248 height 78
type textarea "1634136"
click at [569, 570] on button "Custom profile fields" at bounding box center [568, 576] width 36 height 27
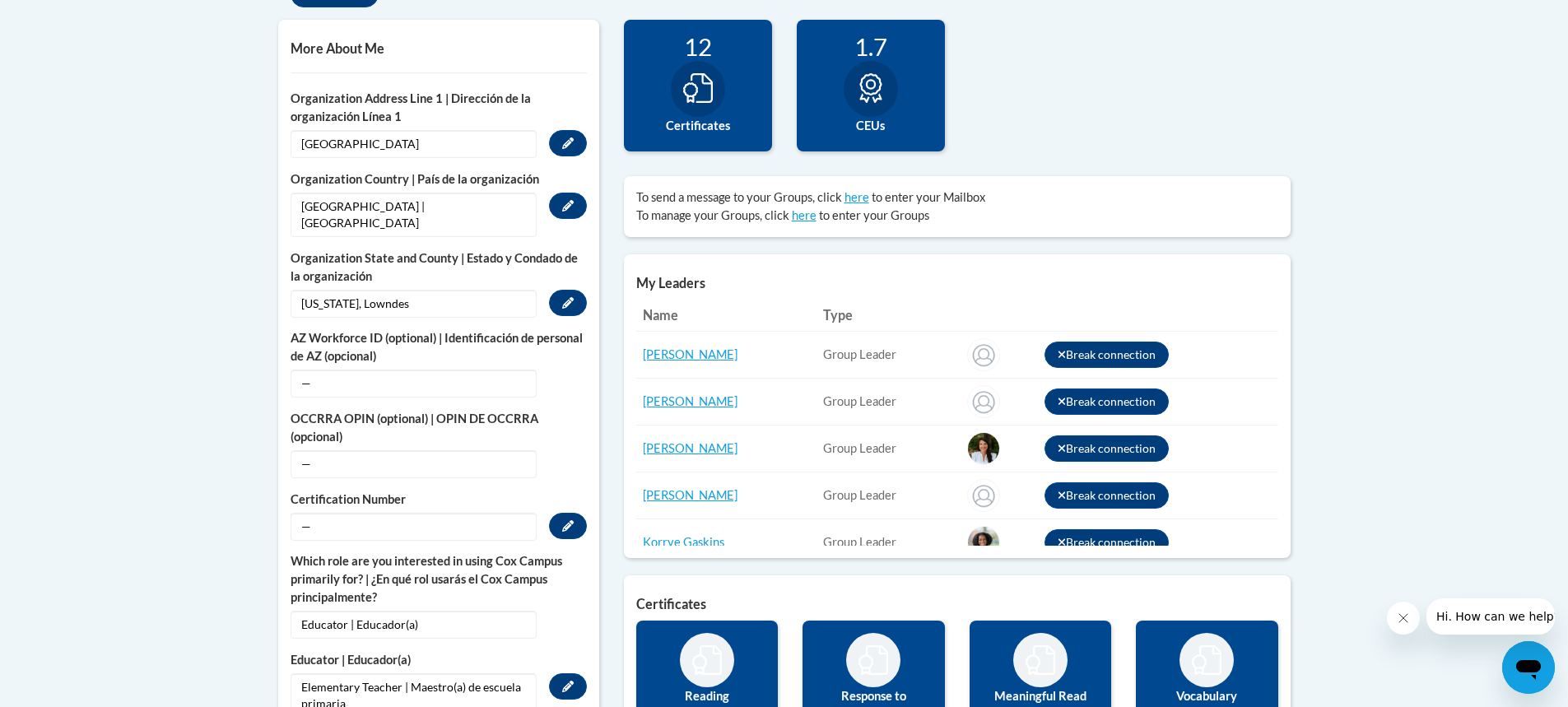
click at [480, 521] on span "—" at bounding box center [413, 527] width 246 height 28
click at [562, 520] on icon "Custom profile fields" at bounding box center [567, 525] width 11 height 11
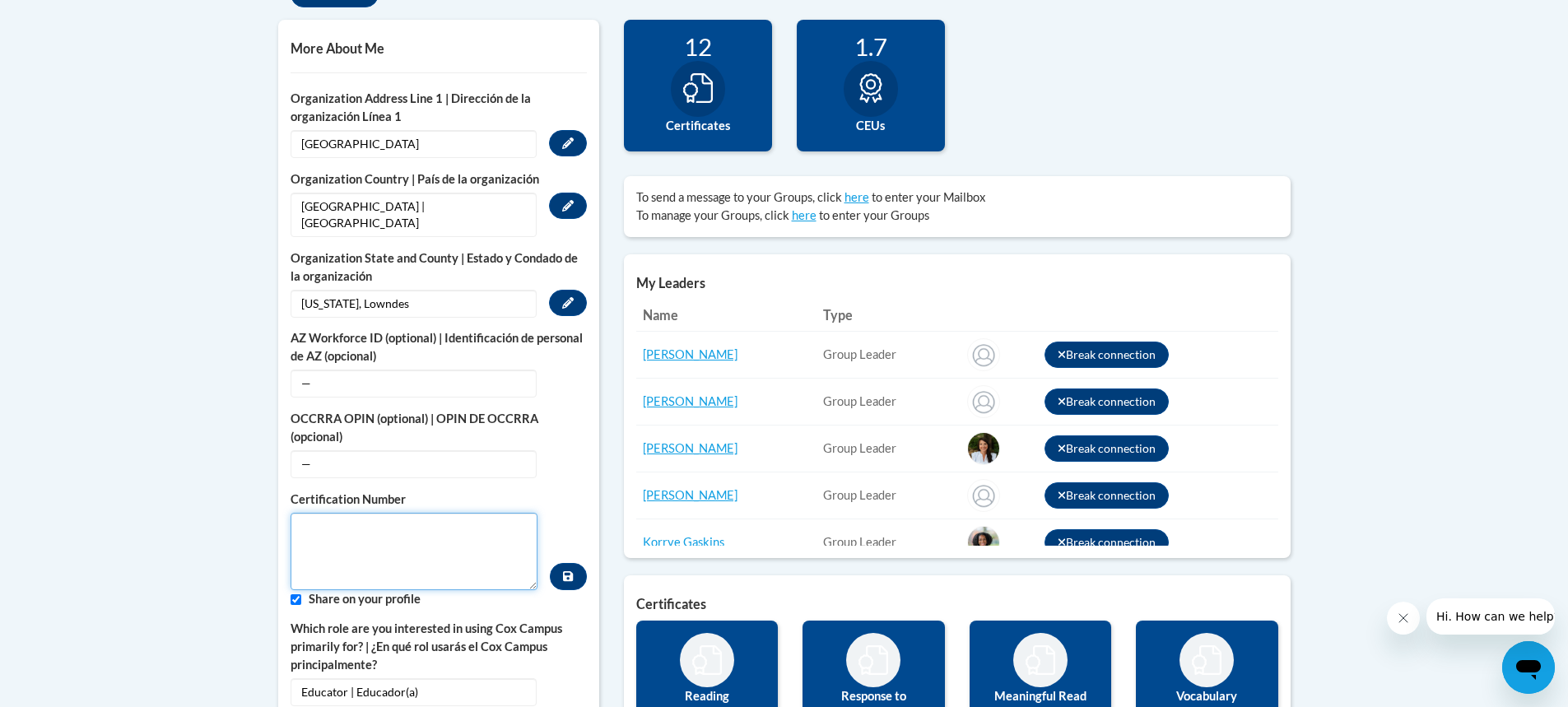
click at [516, 517] on textarea "Custom profile fields" at bounding box center [414, 552] width 248 height 78
type textarea "1634136"
click at [571, 571] on button "Custom profile fields" at bounding box center [568, 576] width 36 height 27
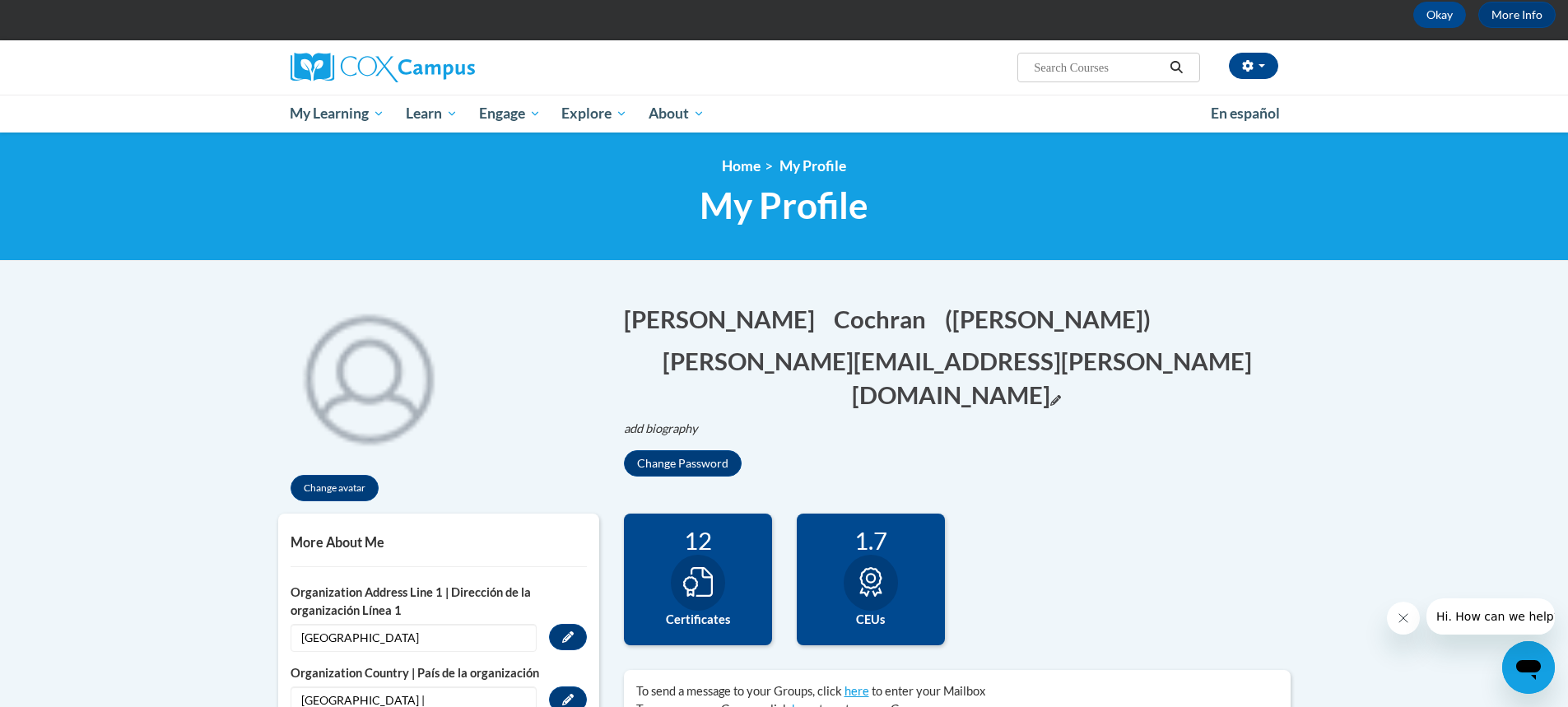
scroll to position [0, 0]
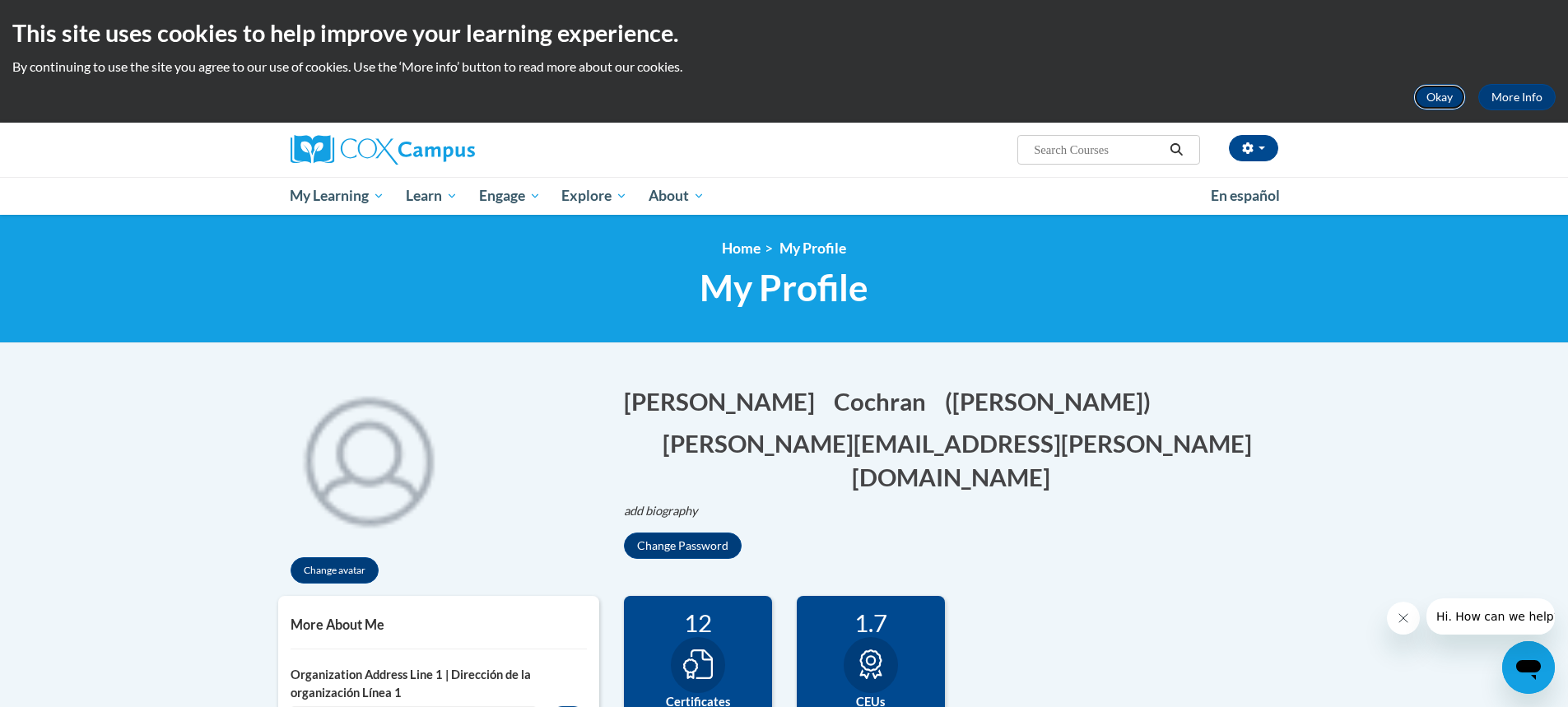
click at [1443, 93] on button "Okay" at bounding box center [1439, 97] width 53 height 26
